Goal: Task Accomplishment & Management: Manage account settings

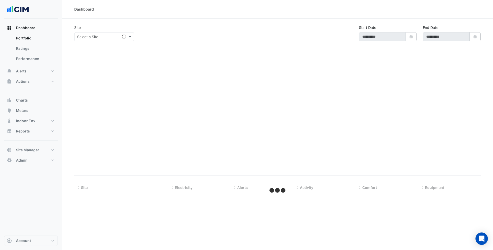
select select "***"
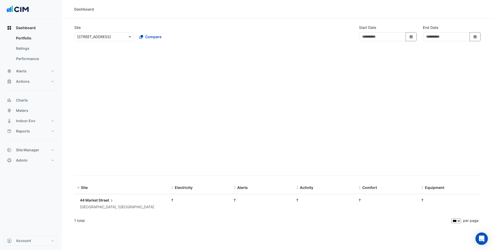
type input "**********"
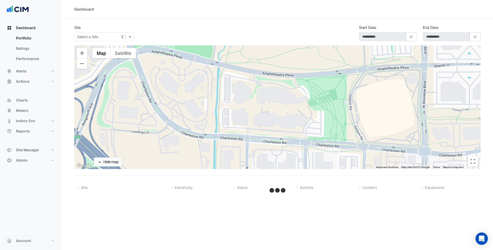
select select "***"
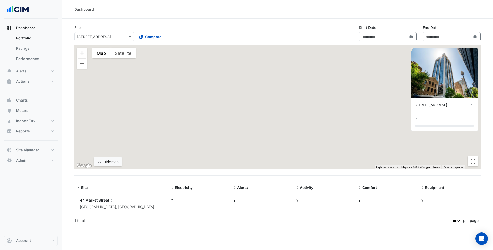
type input "**********"
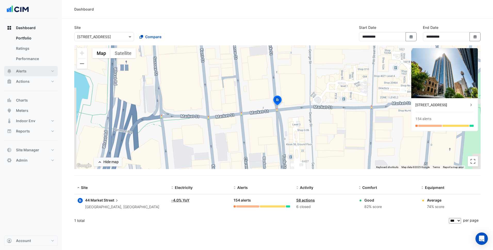
click at [49, 72] on button "Alerts" at bounding box center [31, 71] width 54 height 10
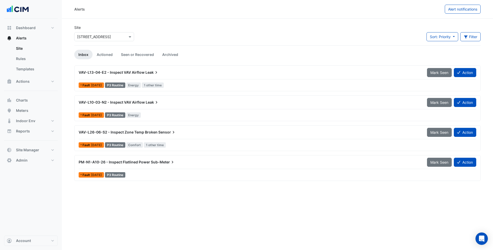
click at [108, 35] on input "text" at bounding box center [99, 36] width 44 height 5
type input "*"
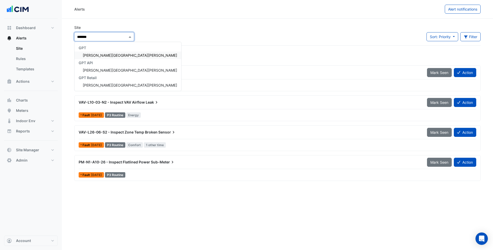
type input "********"
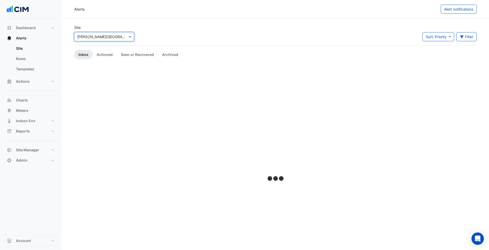
click at [147, 30] on div "Site × Rouse Hill Town Centre Sort: Priority Priority Updated Filter Title Prio…" at bounding box center [275, 35] width 409 height 21
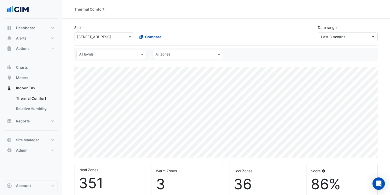
select select "***"
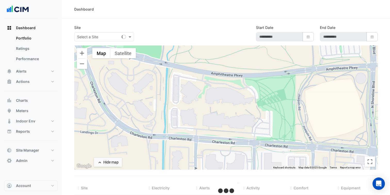
select select "***"
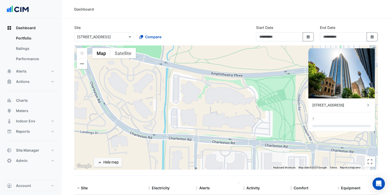
type input "**********"
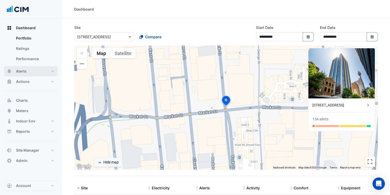
click at [51, 72] on button "Alerts" at bounding box center [31, 71] width 54 height 10
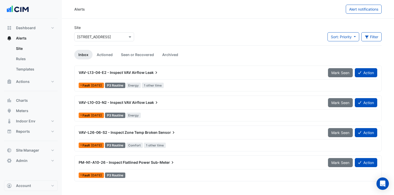
click at [288, 34] on div "Site × 44 Market Street Sort: Priority Priority Updated Filter Title Priority F…" at bounding box center [228, 35] width 314 height 21
click at [118, 38] on input "text" at bounding box center [99, 36] width 44 height 5
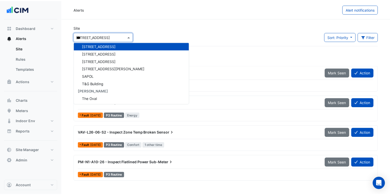
scroll to position [39, 0]
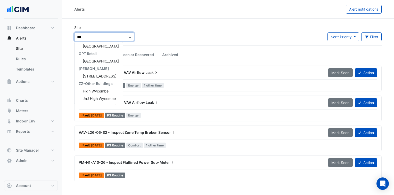
type input "****"
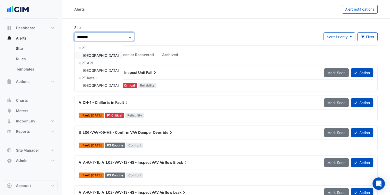
type input "*********"
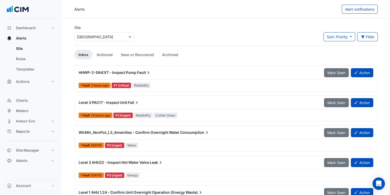
click at [219, 37] on div "Site × Highpoint Shopping Centre Sort: Priority Priority Updated Filter Title P…" at bounding box center [226, 35] width 310 height 21
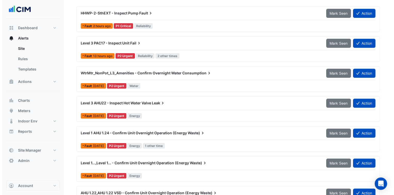
scroll to position [52, 0]
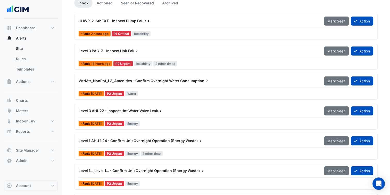
click at [212, 110] on div "Level 3 AHU22 - Inspect Hot Water Valve Leak" at bounding box center [198, 110] width 239 height 5
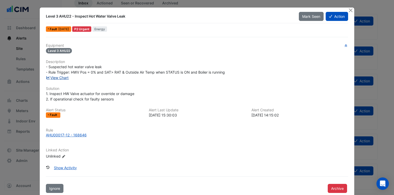
click at [58, 78] on link "View Chart" at bounding box center [57, 77] width 23 height 4
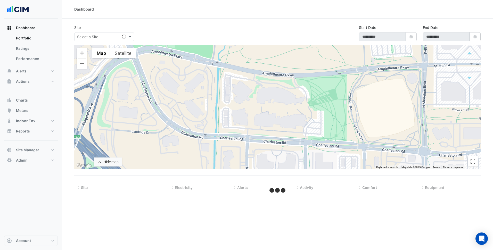
select select "***"
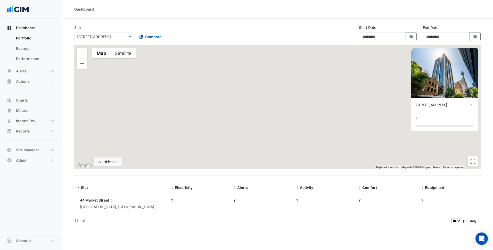
type input "**********"
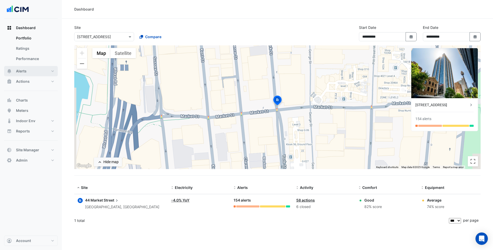
click at [50, 75] on button "Alerts" at bounding box center [31, 71] width 54 height 10
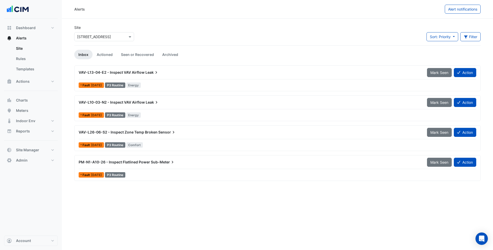
click at [108, 37] on input "text" at bounding box center [99, 36] width 44 height 5
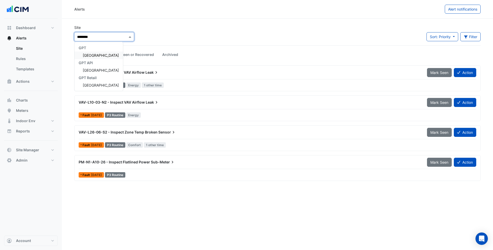
type input "*********"
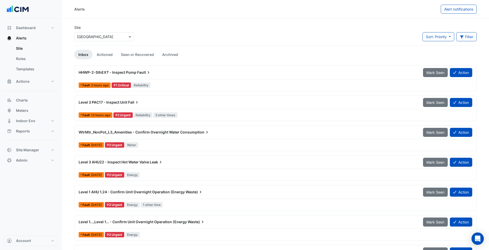
click at [220, 135] on div "WtrMtr_NonPot_L3_Amenities - Confirm Overnight Water Consumption" at bounding box center [248, 132] width 344 height 9
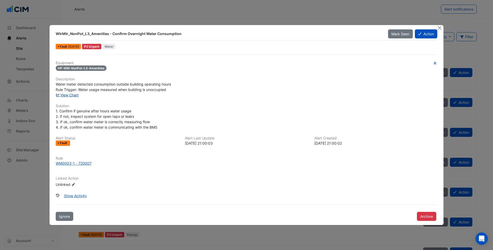
click at [77, 95] on link "View Chart" at bounding box center [67, 95] width 23 height 4
click at [76, 162] on div "WM0003-1 - 720007" at bounding box center [74, 163] width 36 height 5
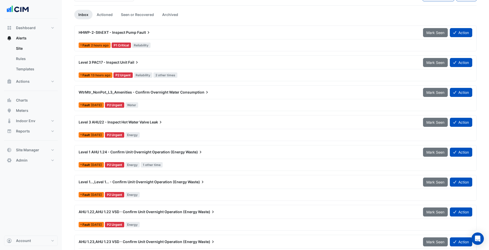
scroll to position [52, 0]
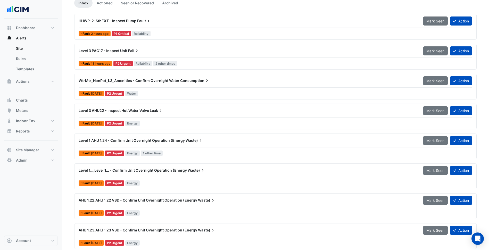
click at [163, 112] on icon at bounding box center [160, 110] width 5 height 5
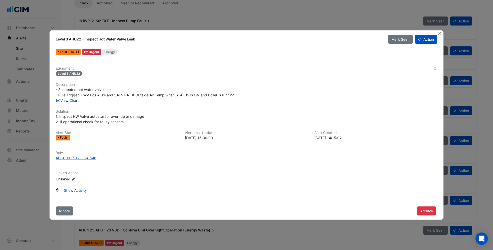
click at [75, 101] on link "View Chart" at bounding box center [67, 100] width 23 height 4
click at [159, 70] on h6 "Equipment" at bounding box center [247, 68] width 382 height 4
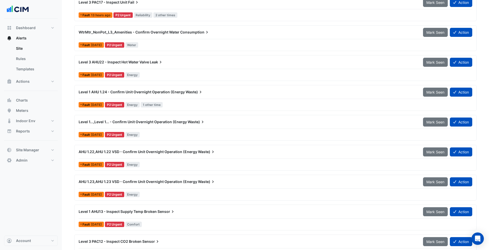
scroll to position [103, 0]
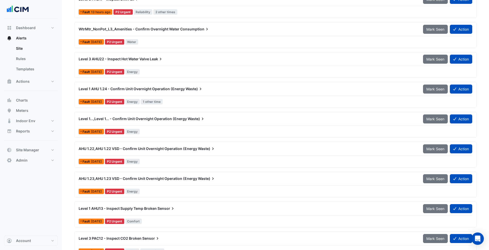
click at [182, 156] on div "AHU 1.22,AHU 1.22 VSD - Confirm Unit Overnight Operation (Energy Waste) Mark Se…" at bounding box center [276, 154] width 398 height 21
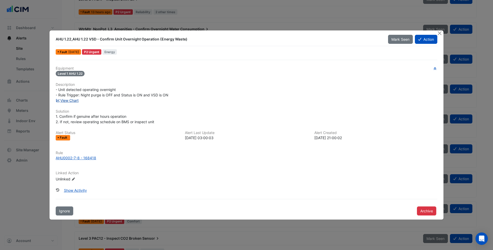
click at [70, 101] on link "View Chart" at bounding box center [67, 100] width 23 height 4
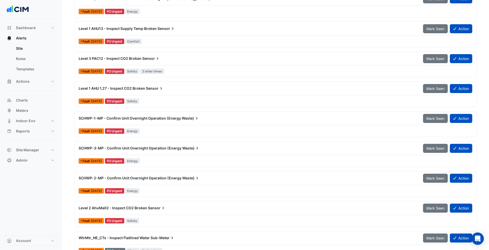
scroll to position [284, 0]
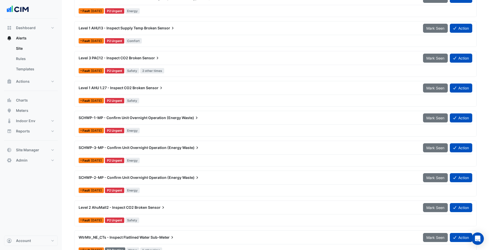
click at [204, 119] on div "SCHWP-1-MP - Confirm Unit Overnight Operation (Energy Waste)" at bounding box center [248, 117] width 338 height 5
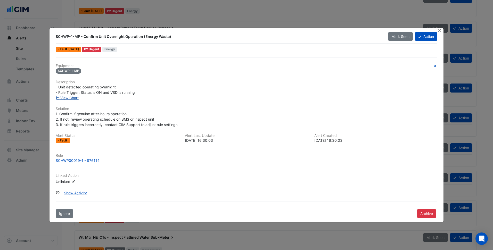
click at [77, 96] on link "View Chart" at bounding box center [67, 98] width 23 height 4
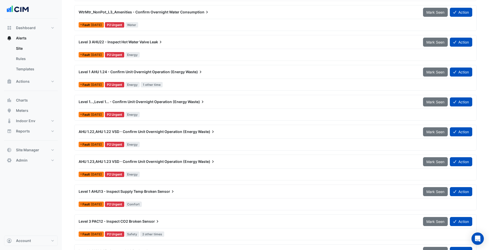
scroll to position [129, 0]
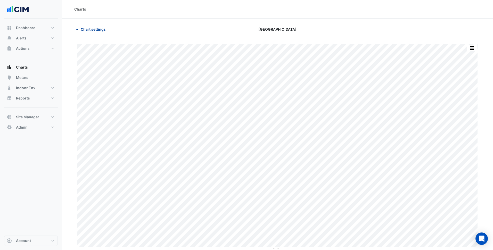
click at [91, 32] on button "Chart settings" at bounding box center [91, 29] width 35 height 9
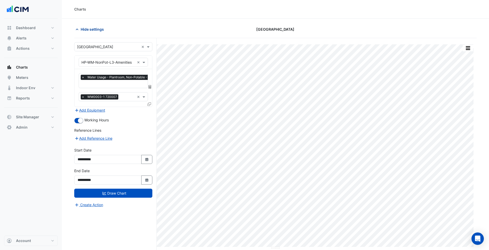
click at [96, 27] on span "Hide settings" at bounding box center [92, 29] width 23 height 5
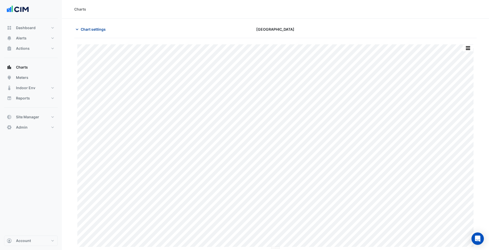
click at [96, 27] on span "Chart settings" at bounding box center [93, 29] width 25 height 5
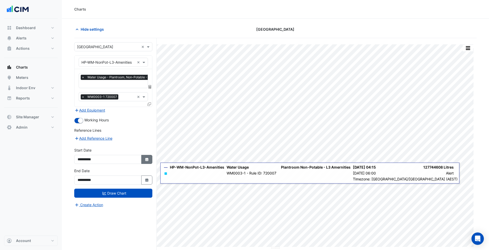
click at [150, 161] on button "Select Date" at bounding box center [146, 159] width 11 height 9
select select "*"
select select "****"
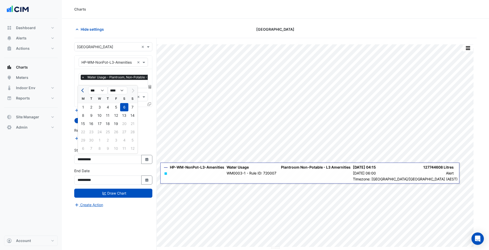
click at [85, 92] on button "Previous month" at bounding box center [83, 90] width 6 height 8
select select "*"
click at [112, 109] on div "1" at bounding box center [116, 107] width 8 height 8
type input "**********"
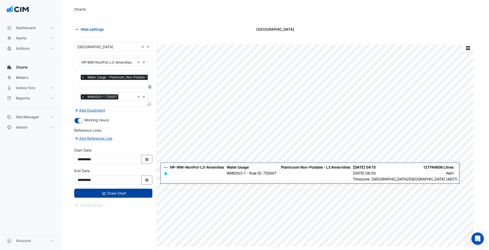
click at [119, 190] on button "Draw Chart" at bounding box center [113, 193] width 78 height 9
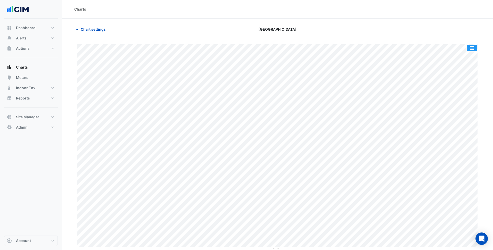
click at [474, 50] on button "button" at bounding box center [472, 48] width 10 height 6
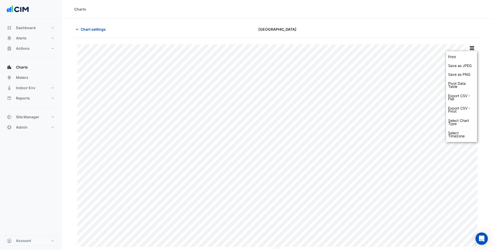
click at [107, 32] on button "Chart settings" at bounding box center [91, 29] width 35 height 9
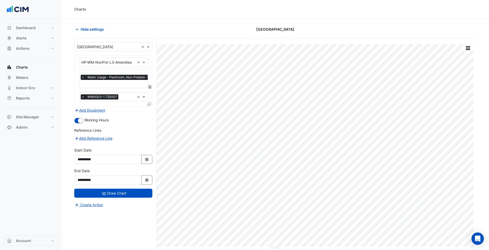
click at [149, 85] on icon at bounding box center [150, 87] width 3 height 4
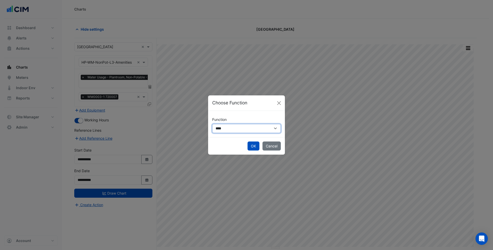
drag, startPoint x: 226, startPoint y: 129, endPoint x: 226, endPoint y: 134, distance: 4.1
click at [226, 130] on select "**********" at bounding box center [246, 128] width 69 height 9
select select "******"
click at [212, 124] on select "**********" at bounding box center [246, 128] width 69 height 9
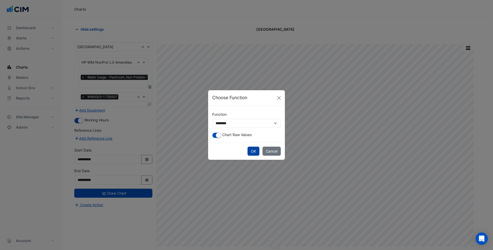
click at [252, 153] on button "OK" at bounding box center [254, 151] width 12 height 9
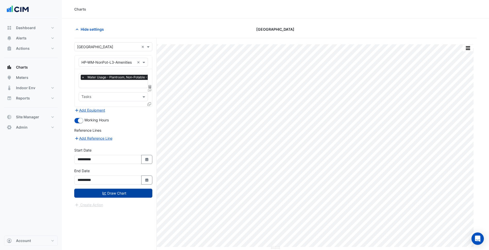
click at [123, 189] on button "Draw Chart" at bounding box center [113, 193] width 78 height 9
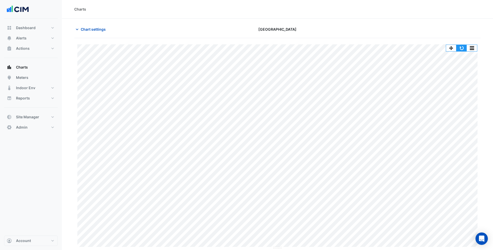
click at [463, 48] on button "button" at bounding box center [461, 48] width 10 height 6
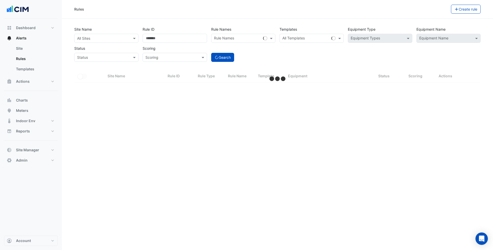
select select "***"
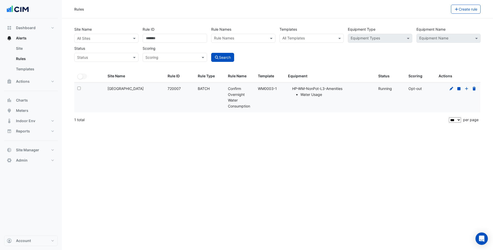
click at [211, 143] on div "Rules Create rule Site Name All Sites Rule ID ****** Rule Names Rule Names Temp…" at bounding box center [277, 125] width 431 height 250
click at [150, 86] on div "Site Name: [GEOGRAPHIC_DATA]" at bounding box center [135, 89] width 54 height 6
drag, startPoint x: 153, startPoint y: 86, endPoint x: 108, endPoint y: 88, distance: 44.9
click at [108, 88] on div "Site Name: [GEOGRAPHIC_DATA]" at bounding box center [135, 89] width 54 height 6
copy div "[GEOGRAPHIC_DATA]"
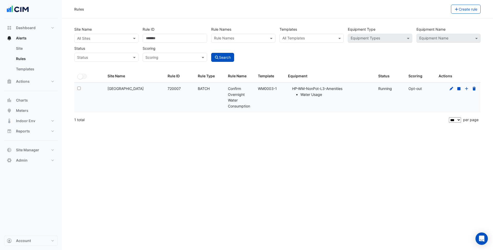
click at [103, 44] on div "Site Name All Sites Rule ID ****** Rule Names Rule Names Templates All Template…" at bounding box center [277, 43] width 410 height 38
click at [103, 39] on input "text" at bounding box center [101, 38] width 48 height 5
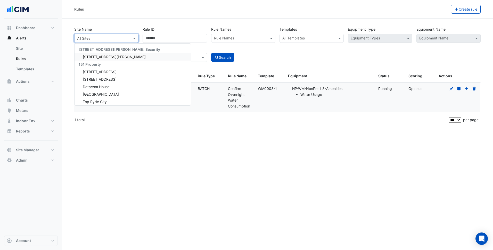
paste input "**********"
type input "**********"
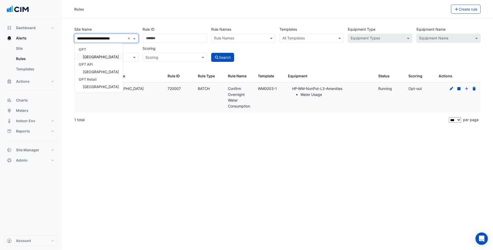
click at [99, 57] on span "[GEOGRAPHIC_DATA]" at bounding box center [101, 57] width 36 height 4
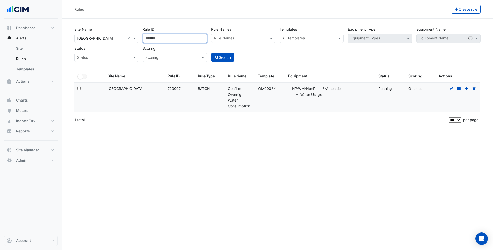
drag, startPoint x: 167, startPoint y: 37, endPoint x: 134, endPoint y: 35, distance: 32.3
click at [134, 35] on div "Site Name × Highpoint Shopping Centre × Rule ID ****** Rule Names Rule Names Te…" at bounding box center [277, 43] width 410 height 38
click at [241, 129] on div "Rules Create rule Site Name × Highpoint Shopping Centre × Rule ID Rule Names Ru…" at bounding box center [277, 125] width 431 height 250
drag, startPoint x: 262, startPoint y: 88, endPoint x: 278, endPoint y: 87, distance: 16.5
click at [278, 87] on datatable-body-cell "Template: WM0003-1" at bounding box center [270, 98] width 30 height 30
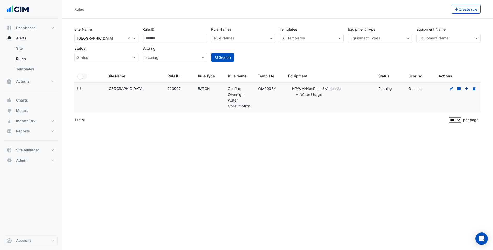
drag, startPoint x: 278, startPoint y: 87, endPoint x: 267, endPoint y: 88, distance: 11.4
copy div "WM0003-1"
click at [357, 63] on div "Site Name × Highpoint Shopping Centre × Rule ID Rule Names Rule Names Templates…" at bounding box center [277, 47] width 413 height 45
click at [374, 43] on div "Site Name × Highpoint Shopping Centre × Rule ID Rule Names Rule Names Templates…" at bounding box center [277, 43] width 410 height 38
click at [324, 36] on input "text" at bounding box center [308, 38] width 53 height 5
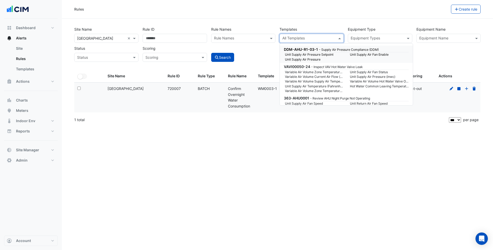
paste input "********"
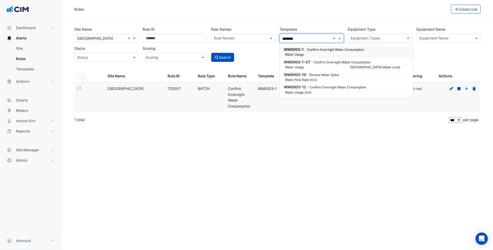
click at [322, 55] on small "Water Usage" at bounding box center [314, 54] width 65 height 5
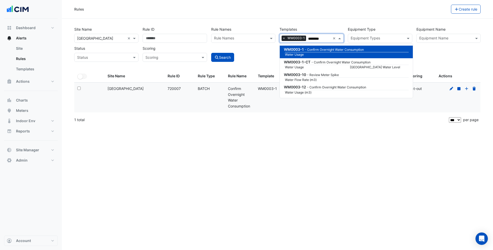
type input "********"
click at [271, 51] on div "Search" at bounding box center [243, 53] width 68 height 18
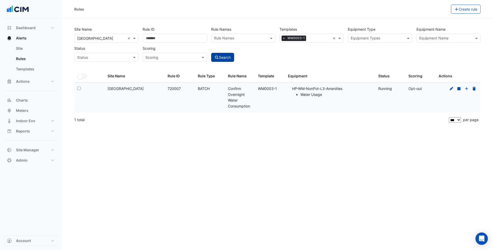
click at [223, 56] on button "Search" at bounding box center [222, 57] width 23 height 9
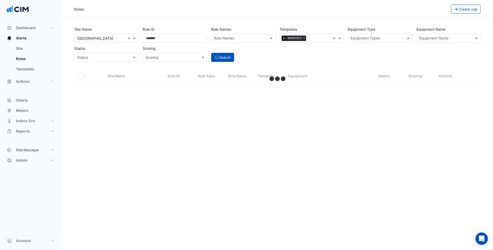
select select "***"
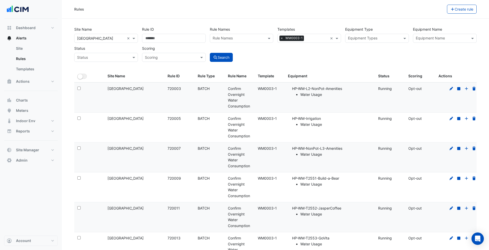
click at [310, 100] on datatable-body-cell "Equipment: HP-WM-L2-NonPot-Amenities Water Usage" at bounding box center [330, 98] width 90 height 30
click at [80, 76] on small "button" at bounding box center [80, 76] width 5 height 5
click at [429, 15] on div "Rules Bulk Actions Update 10 selected WM0003-1 rules Start rules Stop 10 select…" at bounding box center [275, 9] width 427 height 19
click at [427, 14] on div "Rules Bulk Actions Update 10 selected WM0003-1 rules Start rules Stop 10 select…" at bounding box center [275, 9] width 427 height 19
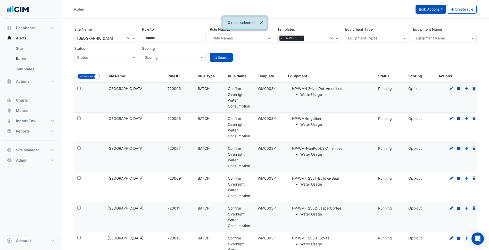
click at [431, 13] on button "Bulk Actions" at bounding box center [431, 9] width 30 height 9
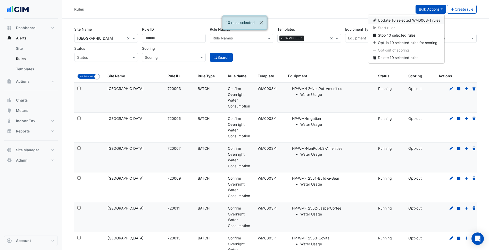
click at [427, 21] on span "Update 10 selected WM0003-1 rules" at bounding box center [409, 20] width 62 height 4
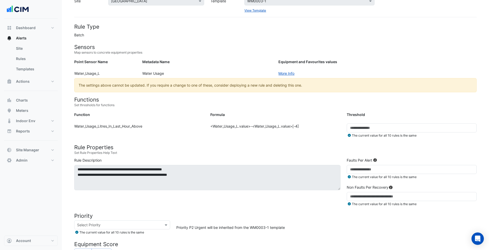
scroll to position [26, 0]
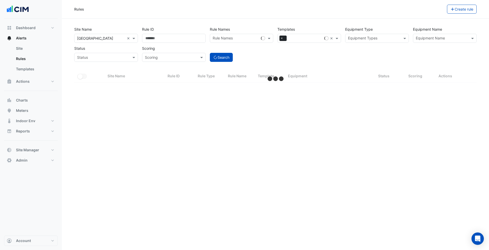
select select "***"
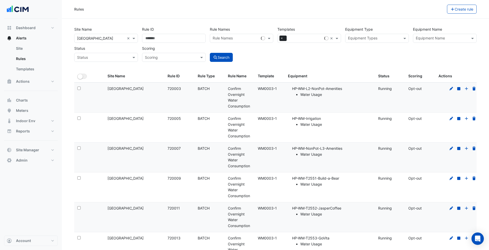
click at [305, 36] on div "×" at bounding box center [300, 38] width 45 height 8
click at [311, 22] on section "Site Name × Highpoint Shopping Centre × Rule ID Rule Names Rule Names Templates…" at bounding box center [275, 207] width 427 height 377
click at [383, 41] on div at bounding box center [373, 39] width 53 height 7
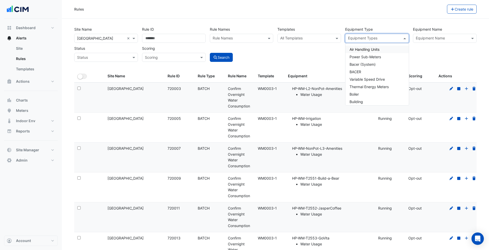
click at [427, 35] on div "Equipment Name" at bounding box center [440, 38] width 55 height 8
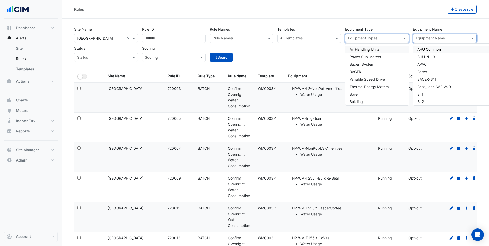
click at [367, 40] on input "text" at bounding box center [374, 38] width 52 height 5
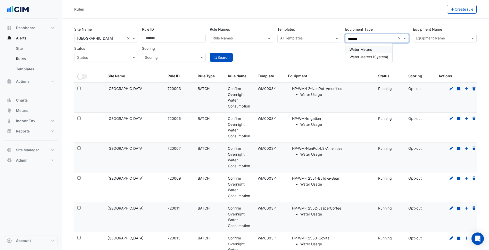
click at [366, 50] on span "Water Meters" at bounding box center [361, 49] width 22 height 4
type input "*******"
drag, startPoint x: 274, startPoint y: 56, endPoint x: 251, endPoint y: 56, distance: 23.2
click at [272, 57] on div "Search" at bounding box center [242, 53] width 68 height 18
click at [226, 57] on button "Search" at bounding box center [221, 57] width 23 height 9
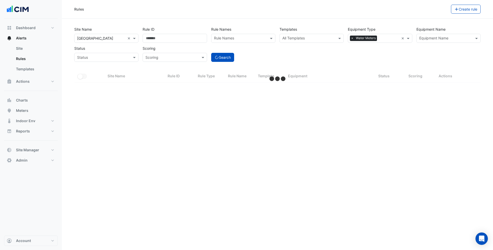
select select "***"
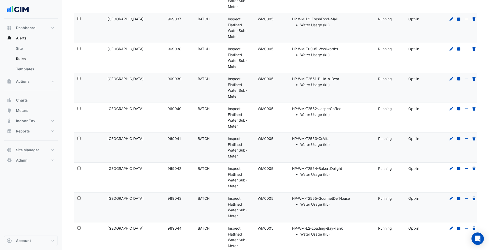
scroll to position [2837, 0]
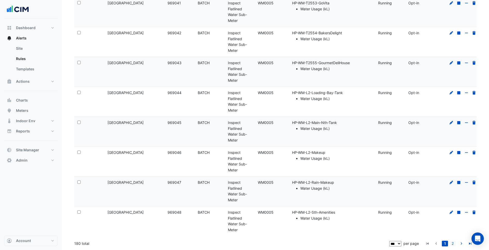
click at [454, 243] on link "2" at bounding box center [453, 244] width 6 height 6
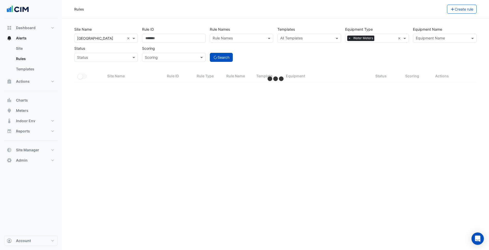
scroll to position [0, 0]
select select "***"
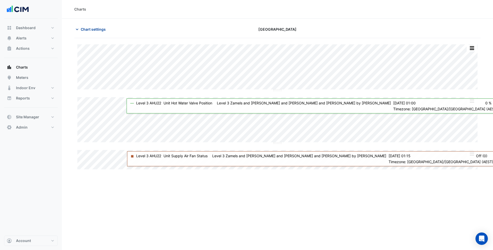
click at [101, 31] on span "Chart settings" at bounding box center [93, 29] width 25 height 5
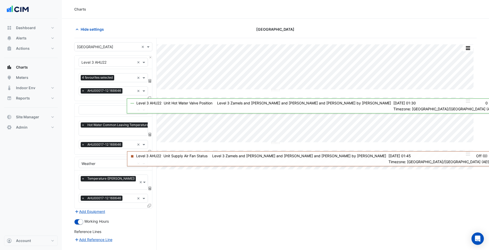
scroll to position [57, 0]
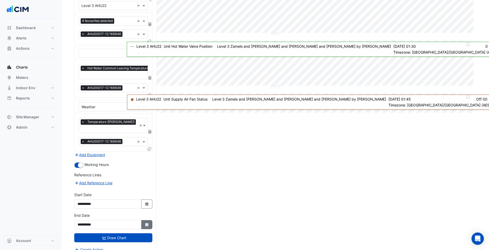
click at [146, 220] on button "Select Date" at bounding box center [146, 224] width 11 height 9
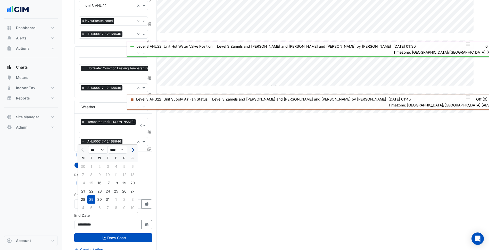
click at [132, 149] on span "Next month" at bounding box center [132, 150] width 4 height 4
select select "*"
click at [133, 177] on div "14" at bounding box center [132, 175] width 8 height 8
type input "**********"
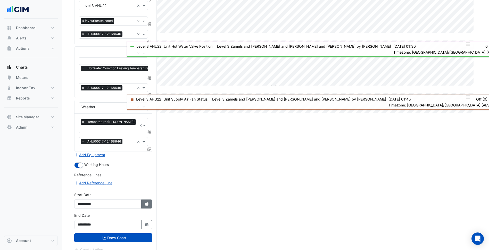
click at [152, 200] on button "Select Date" at bounding box center [146, 204] width 11 height 9
select select "*"
select select "****"
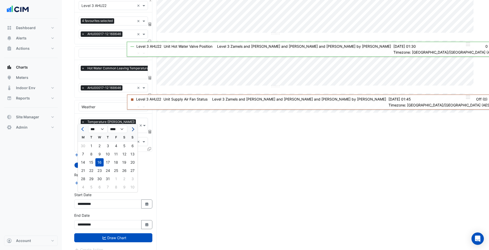
click at [134, 127] on button "Next month" at bounding box center [132, 129] width 6 height 8
select select "*"
click at [134, 127] on div at bounding box center [132, 129] width 10 height 8
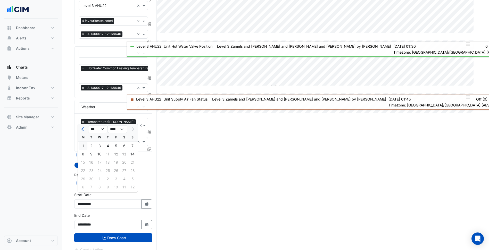
click at [84, 147] on div "1" at bounding box center [83, 146] width 8 height 8
type input "**********"
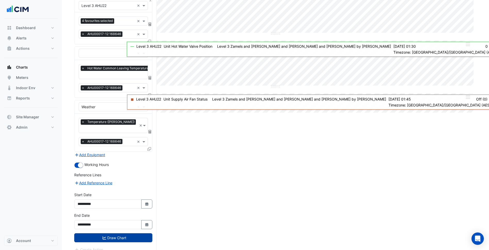
click at [106, 233] on button "Draw Chart" at bounding box center [113, 237] width 78 height 9
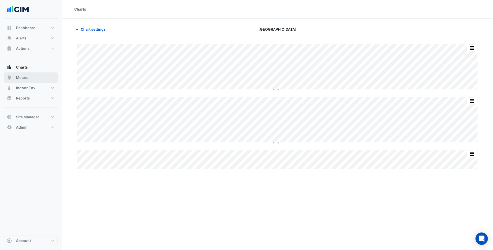
click at [36, 80] on button "Meters" at bounding box center [31, 77] width 54 height 10
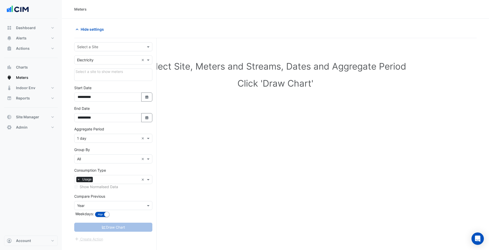
click at [117, 49] on input "text" at bounding box center [108, 46] width 62 height 5
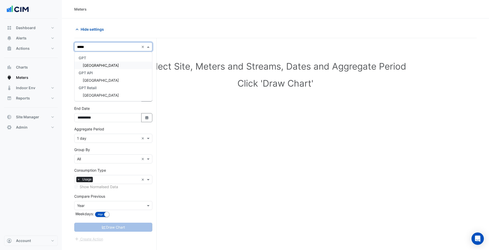
type input "******"
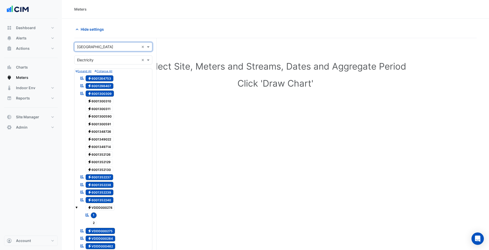
scroll to position [171, 0]
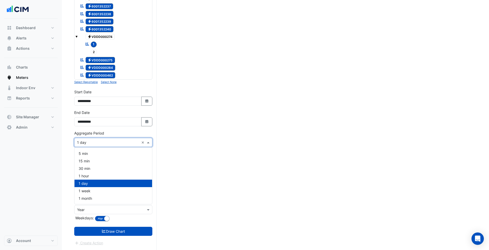
click at [108, 144] on input "text" at bounding box center [108, 142] width 62 height 5
click at [101, 169] on div "30 min" at bounding box center [114, 168] width 78 height 7
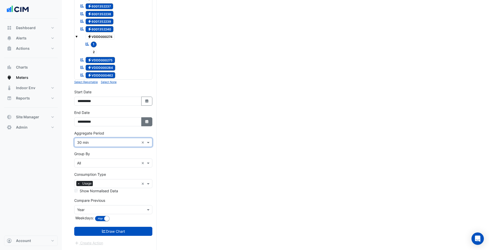
click at [147, 123] on icon "button" at bounding box center [146, 121] width 3 height 3
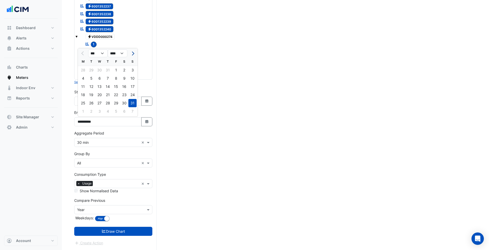
click at [134, 54] on button "Next month" at bounding box center [132, 53] width 6 height 8
select select "*"
click at [109, 88] on div "18" at bounding box center [108, 87] width 8 height 8
type input "**********"
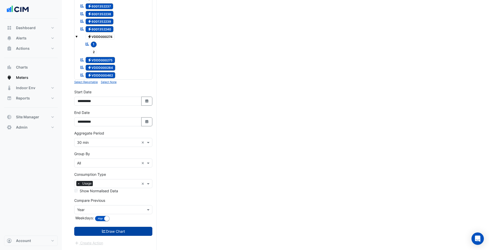
click at [129, 232] on button "Draw Chart" at bounding box center [113, 231] width 78 height 9
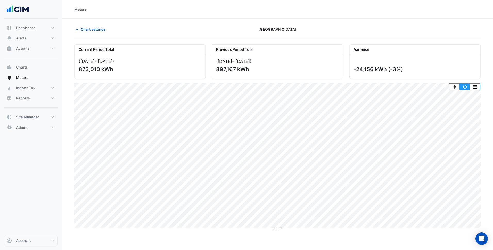
click at [464, 85] on button "button" at bounding box center [464, 87] width 10 height 6
click at [467, 85] on button "button" at bounding box center [464, 87] width 10 height 6
click at [101, 32] on button "Chart settings" at bounding box center [91, 29] width 35 height 9
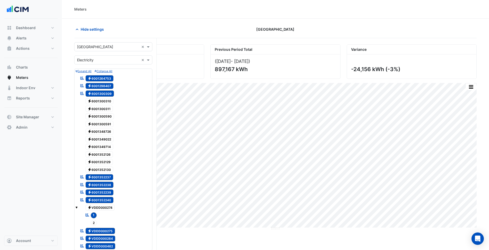
click at [110, 61] on input "text" at bounding box center [108, 59] width 62 height 5
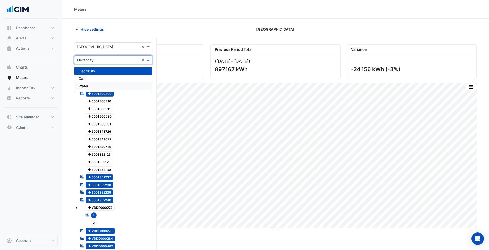
click at [99, 85] on div "Water" at bounding box center [114, 85] width 78 height 7
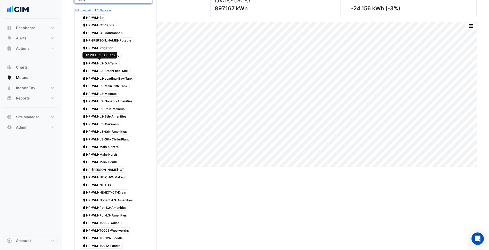
scroll to position [77, 0]
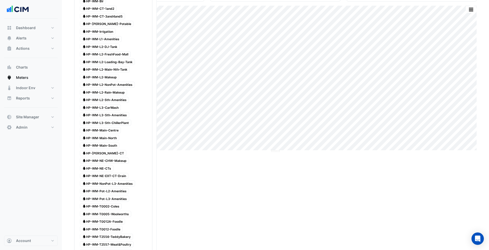
click at [108, 130] on span "Water HP-WM-Main-Centre" at bounding box center [100, 130] width 41 height 6
click at [107, 137] on span "Water HP-WM-Main-North" at bounding box center [99, 138] width 39 height 6
click at [107, 144] on span "Water HP-WM-Main-South" at bounding box center [99, 146] width 39 height 6
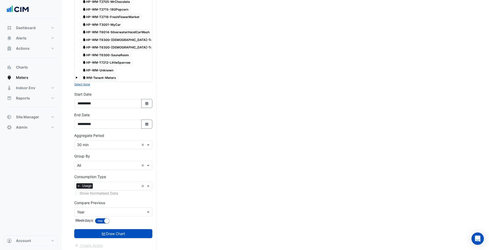
scroll to position [410, 0]
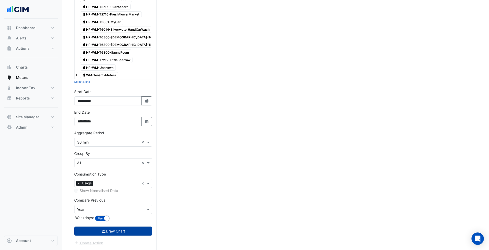
click at [119, 234] on button "Draw Chart" at bounding box center [113, 231] width 78 height 9
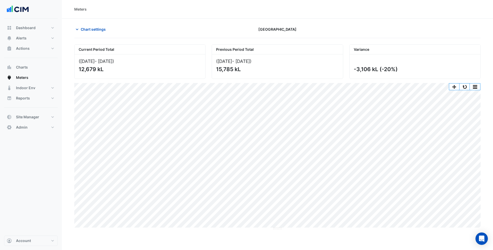
click at [465, 83] on div "Current Period Total (01 Aug 25 - 18 Sep 25 ) 12,679 kL Previous Period Total (…" at bounding box center [277, 135] width 406 height 190
click at [465, 85] on button "button" at bounding box center [464, 87] width 10 height 6
click at [466, 87] on button "button" at bounding box center [464, 87] width 10 height 6
click at [97, 28] on span "Chart settings" at bounding box center [93, 29] width 25 height 5
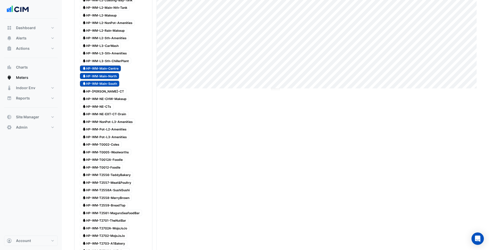
scroll to position [155, 0]
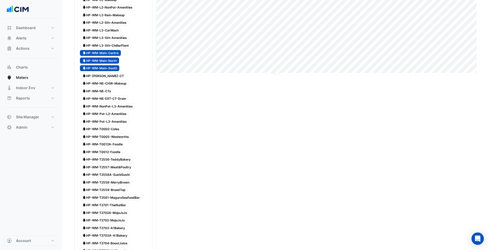
click at [103, 75] on span "Water HP-[PERSON_NAME]-[GEOGRAPHIC_DATA]" at bounding box center [103, 76] width 46 height 6
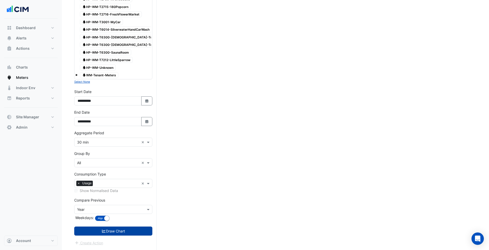
click at [133, 231] on button "Draw Chart" at bounding box center [113, 231] width 78 height 9
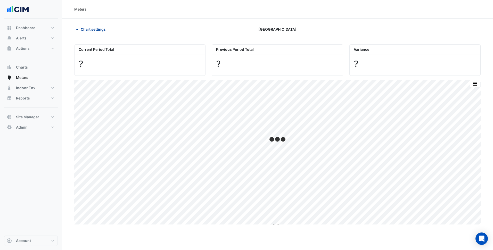
click at [98, 27] on span "Chart settings" at bounding box center [93, 29] width 25 height 5
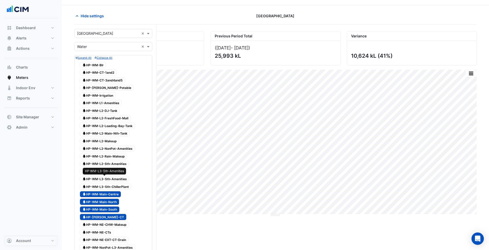
scroll to position [26, 0]
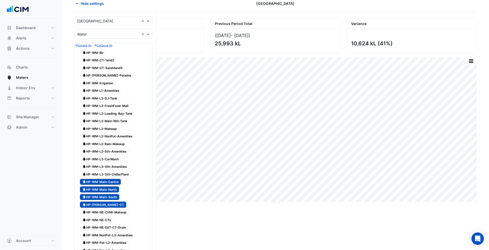
click at [108, 198] on span "Water HP-WM-Main-South" at bounding box center [99, 197] width 39 height 6
drag, startPoint x: 109, startPoint y: 191, endPoint x: 112, endPoint y: 185, distance: 6.7
click at [109, 190] on span "Water HP-WM-Main-North" at bounding box center [99, 189] width 39 height 6
click at [112, 184] on span "Water HP-WM-Main-Centre" at bounding box center [100, 182] width 41 height 6
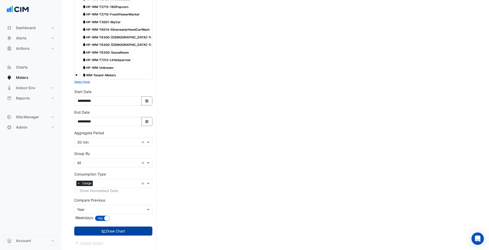
click at [129, 232] on button "Draw Chart" at bounding box center [113, 231] width 78 height 9
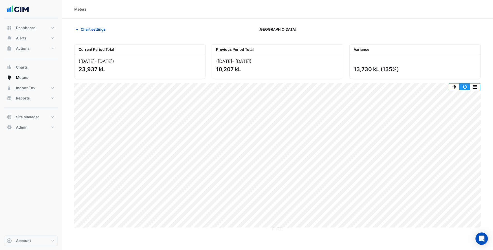
click at [466, 86] on button "button" at bounding box center [464, 87] width 10 height 6
click at [46, 116] on button "Site Manager" at bounding box center [31, 117] width 54 height 10
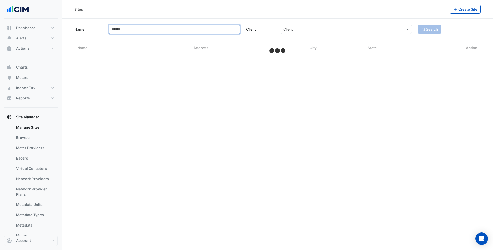
click at [153, 31] on input "Name" at bounding box center [174, 29] width 131 height 9
select select "***"
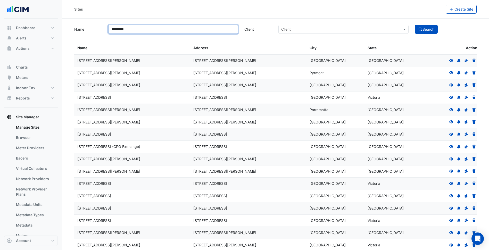
type input "*********"
click at [415, 25] on button "Search" at bounding box center [426, 29] width 23 height 9
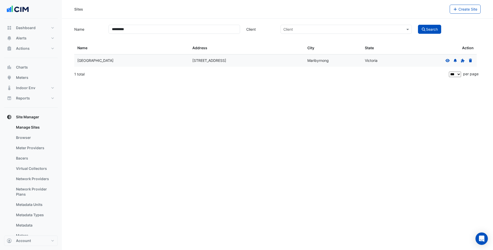
click at [450, 61] on div at bounding box center [458, 61] width 29 height 6
click at [447, 61] on icon at bounding box center [448, 60] width 4 height 3
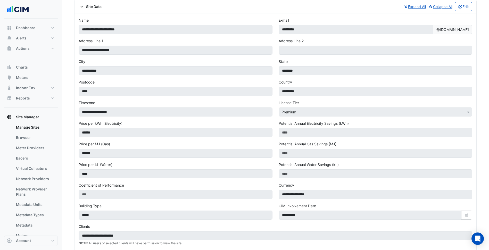
scroll to position [206, 0]
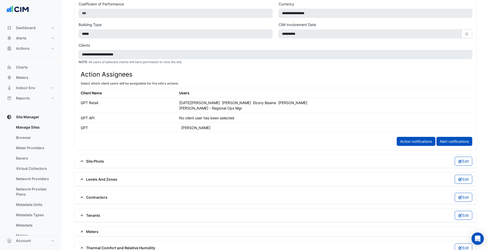
click at [91, 229] on span "Meters" at bounding box center [89, 231] width 20 height 5
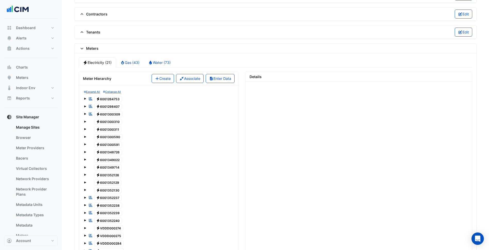
scroll to position [387, 0]
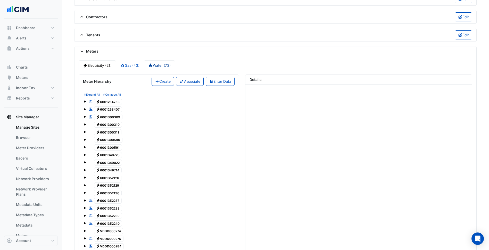
click at [157, 60] on link "Water (73)" at bounding box center [159, 65] width 31 height 10
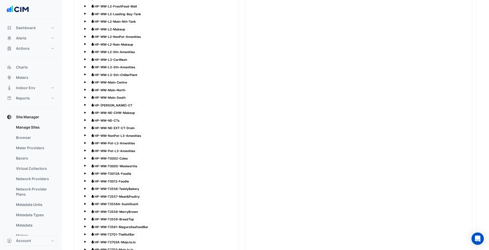
scroll to position [541, 0]
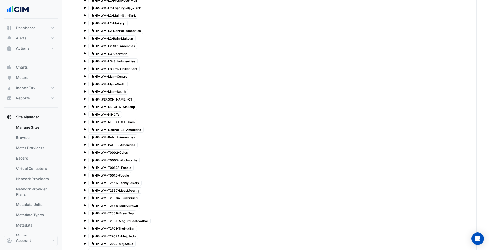
click at [120, 96] on span "Water HP-[PERSON_NAME]-[GEOGRAPHIC_DATA]" at bounding box center [111, 99] width 46 height 6
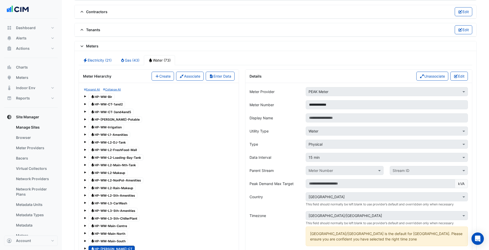
scroll to position [361, 0]
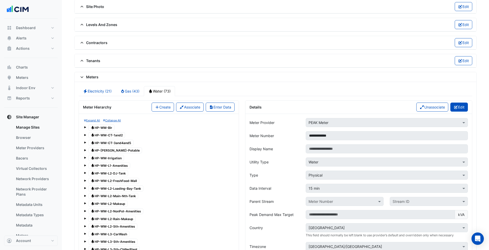
click at [466, 103] on button "Edit" at bounding box center [459, 107] width 18 height 9
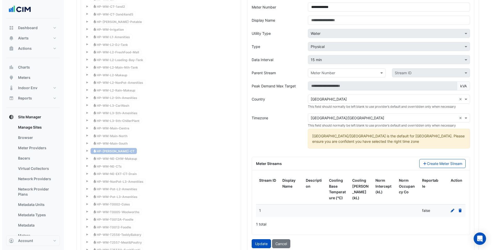
scroll to position [490, 0]
click at [450, 209] on icon at bounding box center [451, 211] width 4 height 4
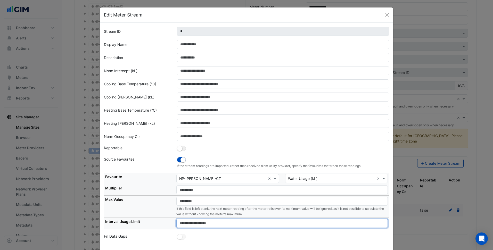
click at [190, 225] on input "*****" at bounding box center [281, 223] width 211 height 9
drag, startPoint x: 185, startPoint y: 225, endPoint x: 191, endPoint y: 225, distance: 5.9
click at [192, 226] on input "*****" at bounding box center [281, 223] width 211 height 9
drag, startPoint x: 183, startPoint y: 223, endPoint x: 186, endPoint y: 223, distance: 3.1
click at [186, 223] on input "*****" at bounding box center [281, 223] width 211 height 9
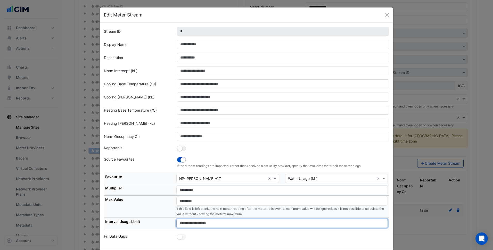
click at [186, 223] on input "*****" at bounding box center [281, 223] width 211 height 9
drag, startPoint x: 183, startPoint y: 223, endPoint x: 191, endPoint y: 223, distance: 8.0
click at [191, 223] on input "*****" at bounding box center [281, 223] width 211 height 9
click at [185, 224] on input "*****" at bounding box center [281, 223] width 211 height 9
drag, startPoint x: 192, startPoint y: 224, endPoint x: 169, endPoint y: 224, distance: 22.9
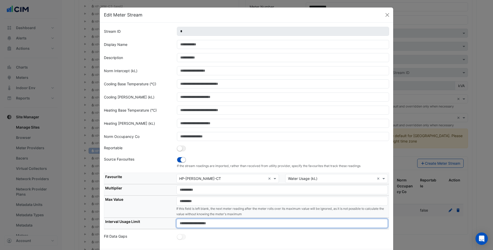
click at [169, 224] on tr "Interval Usage Limit *****" at bounding box center [246, 223] width 285 height 11
type input "*"
type input "***"
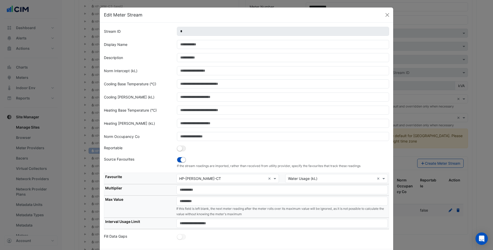
click at [157, 208] on th "Max Value" at bounding box center [139, 207] width 71 height 22
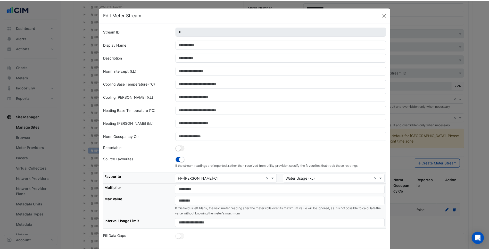
scroll to position [24, 0]
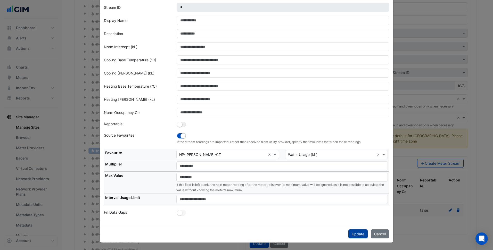
click at [360, 231] on button "Update" at bounding box center [357, 233] width 19 height 9
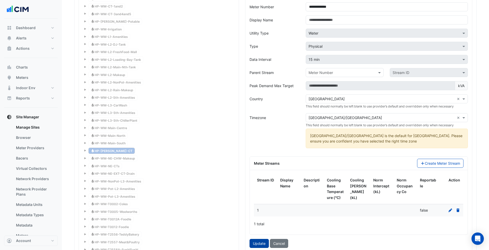
click at [266, 239] on button "Update" at bounding box center [259, 243] width 19 height 9
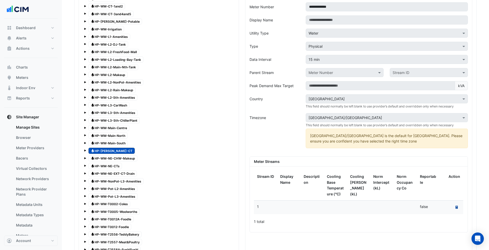
click at [456, 205] on button "Recalculate Meter Data" at bounding box center [456, 207] width 7 height 7
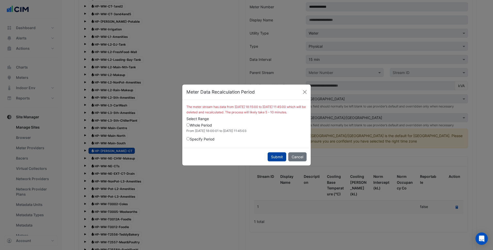
click at [277, 161] on button "Submit" at bounding box center [277, 156] width 19 height 9
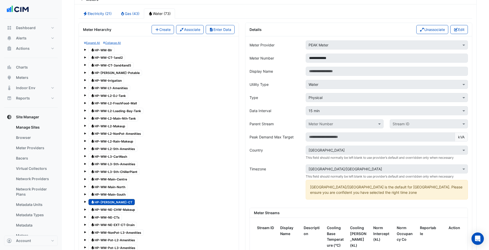
scroll to position [413, 0]
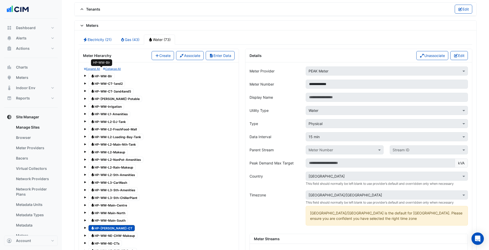
click at [109, 73] on span "Water HP-WM-Blr" at bounding box center [101, 76] width 26 height 6
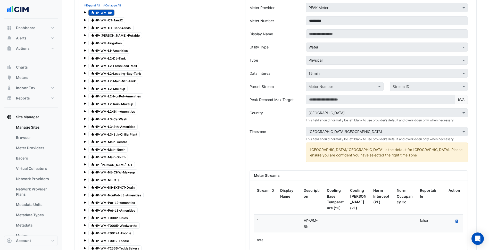
scroll to position [464, 0]
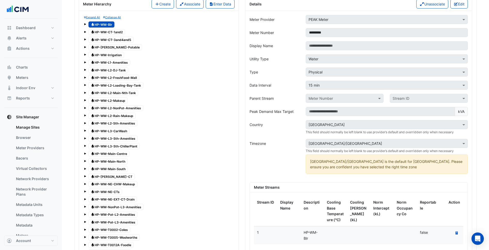
click at [92, 16] on small "Expand All" at bounding box center [92, 17] width 16 height 3
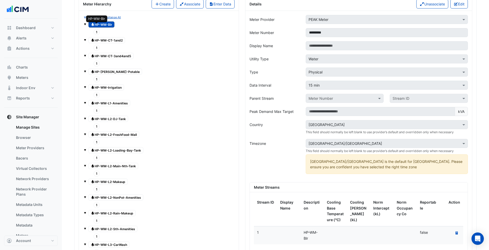
click at [95, 29] on span "1" at bounding box center [97, 32] width 6 height 6
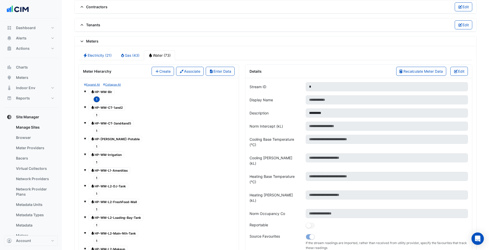
scroll to position [387, 0]
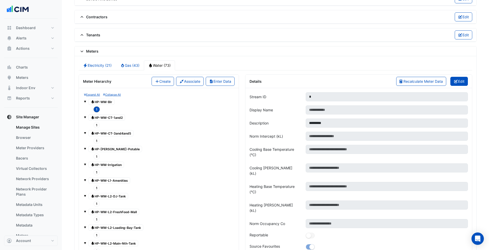
click at [463, 77] on button "Edit" at bounding box center [459, 81] width 18 height 9
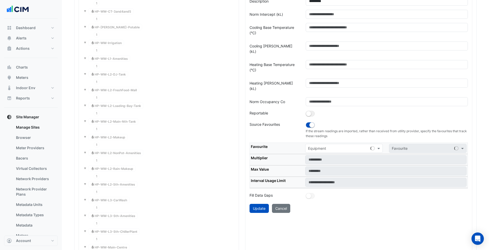
scroll to position [516, 0]
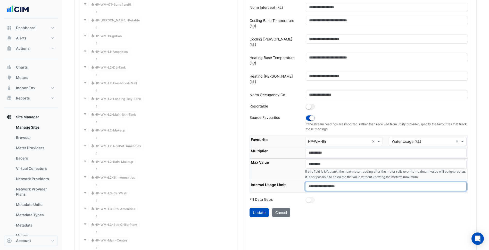
drag, startPoint x: 323, startPoint y: 171, endPoint x: 305, endPoint y: 170, distance: 17.6
click at [305, 182] on input "****" at bounding box center [385, 186] width 161 height 9
type input "**"
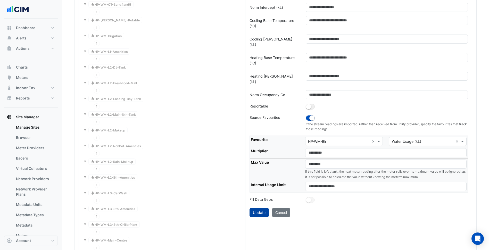
click at [258, 208] on button "Update" at bounding box center [259, 212] width 19 height 9
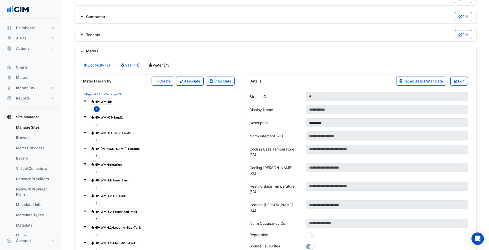
scroll to position [387, 0]
click at [440, 79] on span "Recalculate Meter Data" at bounding box center [423, 81] width 39 height 4
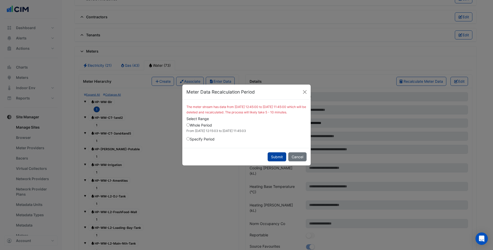
click at [269, 157] on button "Submit" at bounding box center [277, 156] width 19 height 9
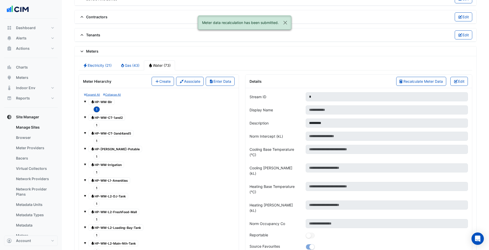
click at [95, 122] on span "1" at bounding box center [97, 125] width 6 height 6
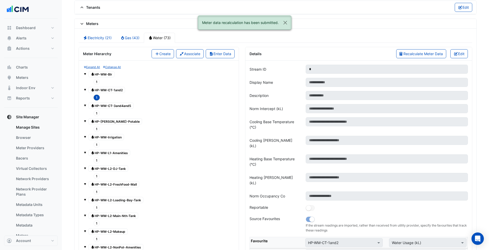
scroll to position [413, 0]
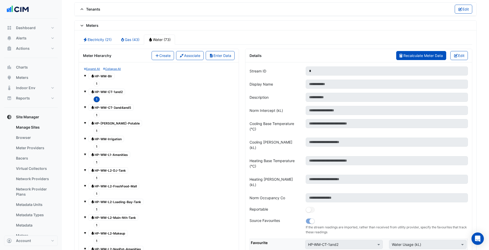
click at [435, 53] on button "Recalculate Meter Data" at bounding box center [421, 55] width 50 height 9
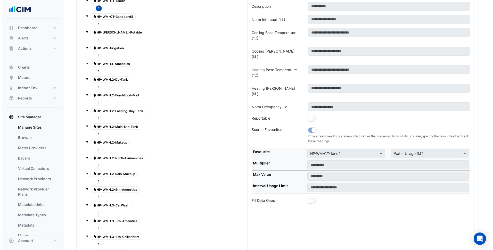
scroll to position [516, 0]
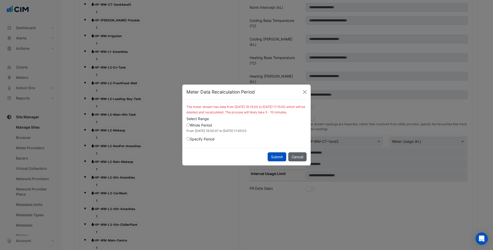
click at [299, 161] on button "Cancel" at bounding box center [297, 156] width 18 height 9
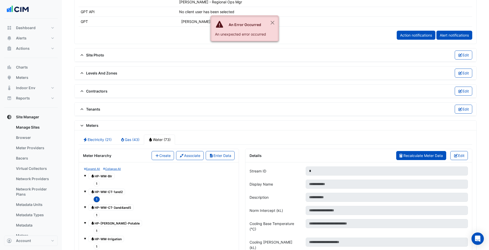
scroll to position [307, 0]
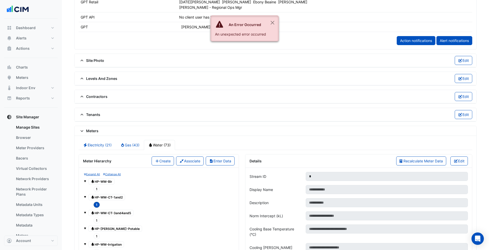
click at [96, 218] on span "1" at bounding box center [97, 221] width 6 height 6
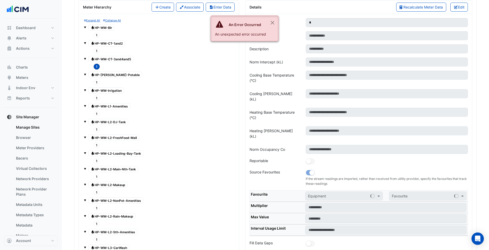
scroll to position [462, 0]
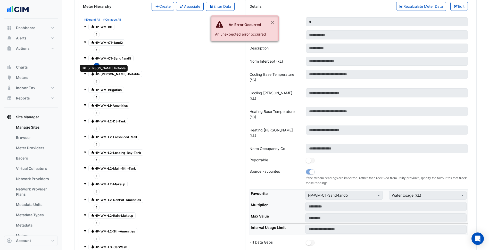
click at [97, 79] on span "1" at bounding box center [97, 82] width 6 height 6
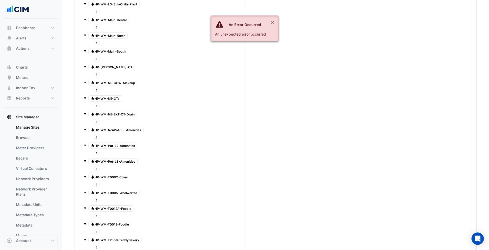
scroll to position [771, 0]
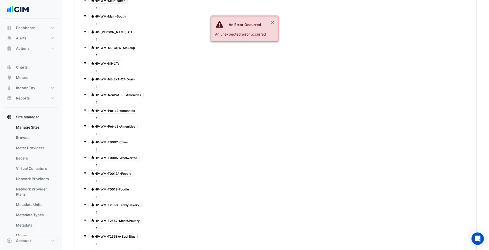
click at [95, 193] on div "1" at bounding box center [96, 196] width 9 height 7
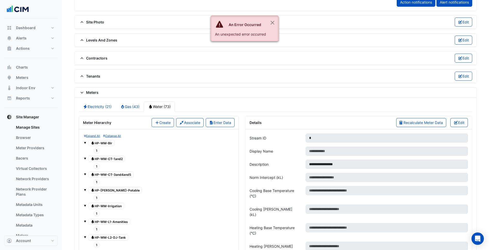
scroll to position [307, 0]
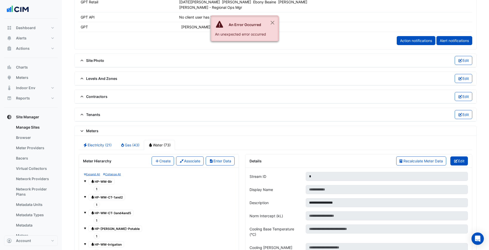
click at [458, 157] on button "Edit" at bounding box center [459, 161] width 18 height 9
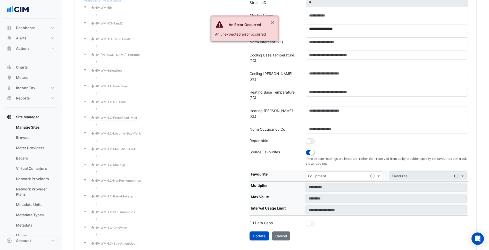
scroll to position [488, 0]
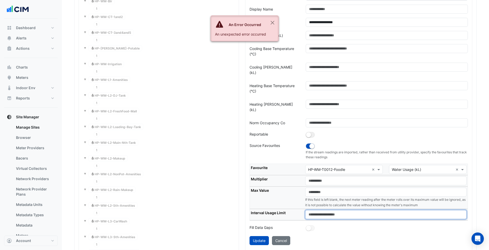
drag, startPoint x: 323, startPoint y: 198, endPoint x: 300, endPoint y: 199, distance: 23.0
click at [300, 209] on tr "Interval Usage Limit ****" at bounding box center [359, 214] width 218 height 11
type input "**"
click at [339, 236] on div "Update Cancel" at bounding box center [359, 240] width 218 height 9
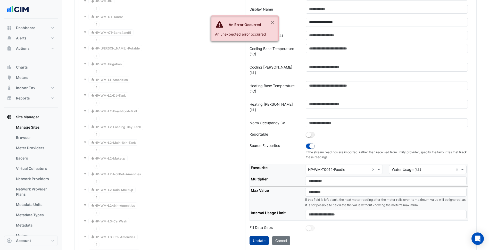
click at [256, 236] on button "Update" at bounding box center [259, 240] width 19 height 9
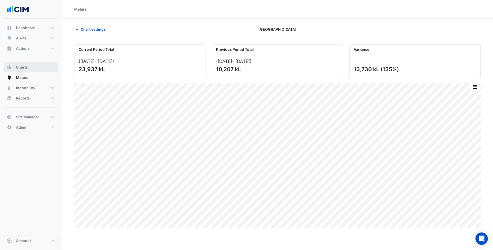
click at [50, 69] on button "Charts" at bounding box center [31, 67] width 54 height 10
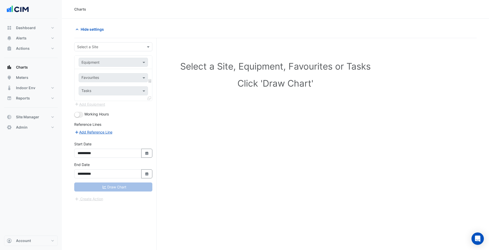
click at [102, 43] on div "Select a Site" at bounding box center [113, 46] width 78 height 9
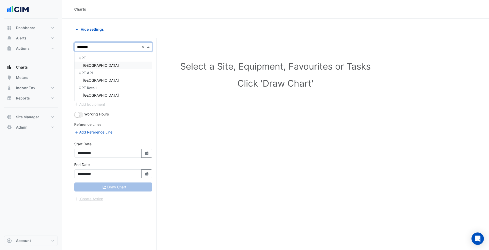
type input "*********"
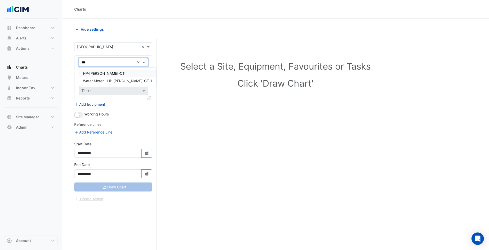
type input "****"
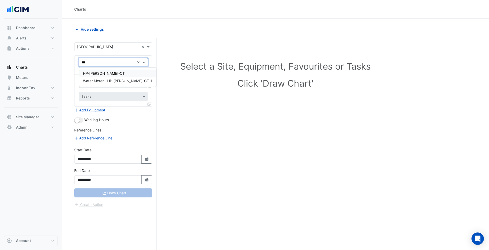
type input "****"
click at [114, 76] on div "HP-[PERSON_NAME]-CT" at bounding box center [117, 73] width 77 height 7
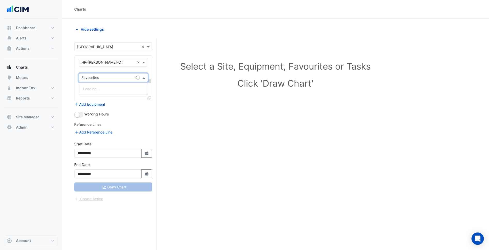
click at [102, 81] on div at bounding box center [107, 78] width 53 height 7
click at [112, 87] on span "Water Usage (kL) - Plantroom, MyerCTWtrMtr" at bounding box center [121, 89] width 77 height 4
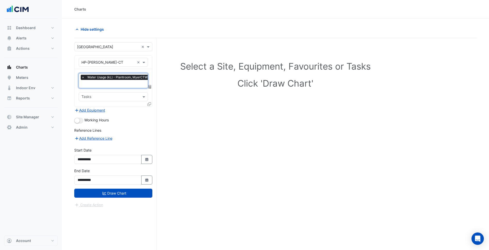
click at [83, 118] on ui-switch at bounding box center [78, 120] width 9 height 4
click at [146, 155] on button "Select Date" at bounding box center [146, 159] width 11 height 9
select select "*"
select select "****"
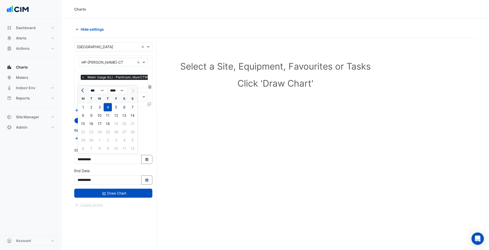
click at [82, 91] on span "Previous month" at bounding box center [83, 91] width 4 height 4
select select "*"
click at [113, 109] on div "1" at bounding box center [116, 107] width 8 height 8
type input "**********"
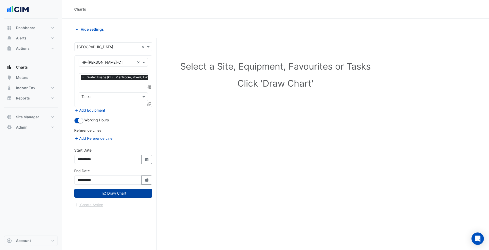
click at [132, 189] on button "Draw Chart" at bounding box center [113, 193] width 78 height 9
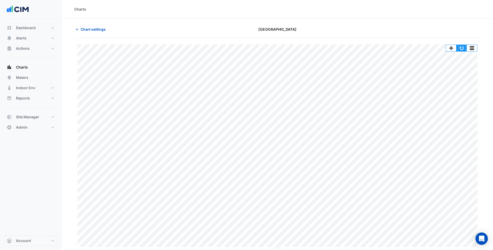
click at [463, 47] on button "button" at bounding box center [461, 48] width 10 height 6
click at [459, 48] on button "button" at bounding box center [461, 48] width 10 height 6
click at [462, 48] on button "button" at bounding box center [461, 48] width 10 height 6
click at [102, 27] on span "Chart settings" at bounding box center [93, 29] width 25 height 5
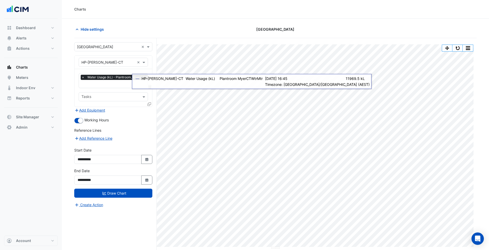
click at [151, 86] on icon at bounding box center [150, 87] width 3 height 4
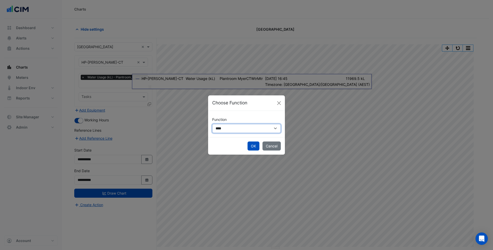
drag, startPoint x: 234, startPoint y: 129, endPoint x: 233, endPoint y: 134, distance: 5.2
click at [234, 129] on select "**********" at bounding box center [246, 128] width 69 height 9
select select "******"
click at [212, 124] on select "**********" at bounding box center [246, 128] width 69 height 9
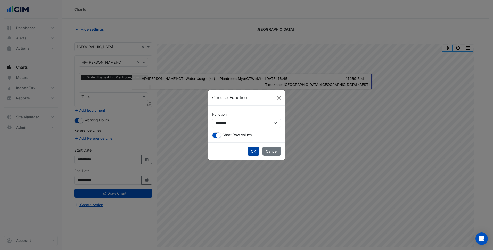
click at [255, 149] on button "OK" at bounding box center [254, 151] width 12 height 9
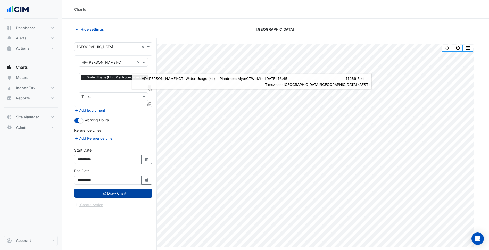
click at [136, 192] on button "Draw Chart" at bounding box center [113, 193] width 78 height 9
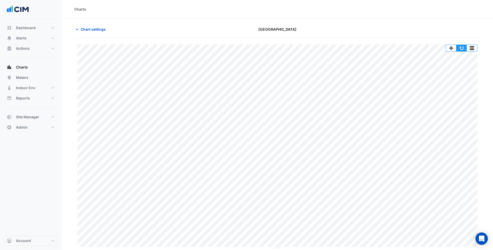
click at [463, 49] on button "button" at bounding box center [461, 48] width 10 height 6
click at [464, 50] on button "button" at bounding box center [461, 48] width 10 height 6
click at [31, 95] on button "Reports" at bounding box center [31, 98] width 54 height 10
select select "***"
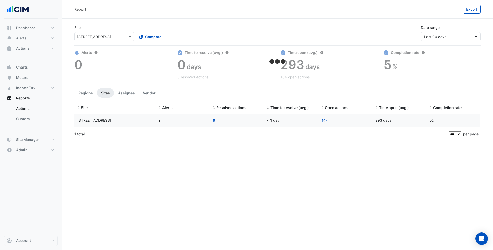
click at [113, 38] on input "text" at bounding box center [99, 36] width 44 height 5
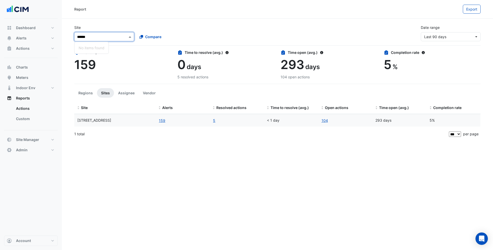
type input "*****"
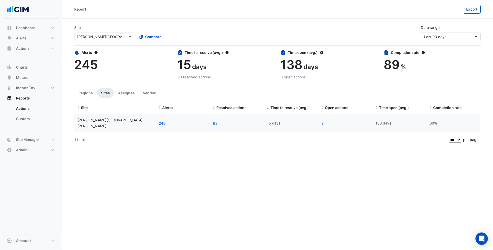
click at [242, 12] on div "Report" at bounding box center [268, 9] width 389 height 9
click at [469, 33] on button "Last 90 days" at bounding box center [451, 36] width 60 height 9
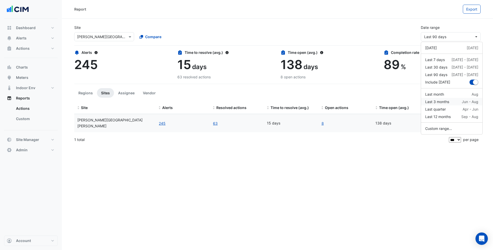
click at [461, 100] on div "Last 3 months Jun - Aug" at bounding box center [451, 101] width 53 height 5
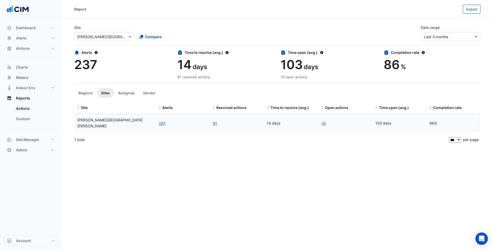
click at [412, 150] on div "Report Export Site × [PERSON_NAME][GEOGRAPHIC_DATA][PERSON_NAME] Compare Date r…" at bounding box center [277, 125] width 431 height 250
click at [470, 8] on span "Export" at bounding box center [471, 9] width 11 height 4
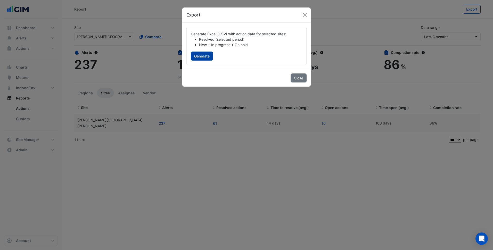
click at [206, 55] on button "Generate" at bounding box center [202, 56] width 22 height 9
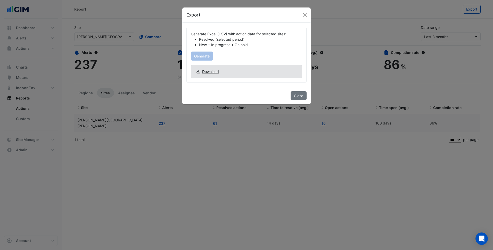
click at [216, 72] on span "Download" at bounding box center [210, 71] width 17 height 5
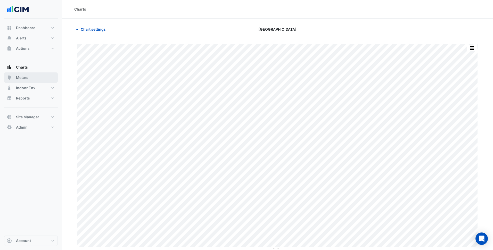
click at [38, 79] on button "Meters" at bounding box center [31, 77] width 54 height 10
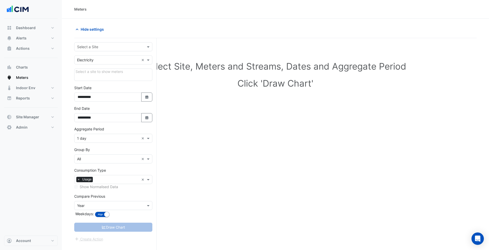
click at [124, 45] on input "text" at bounding box center [108, 46] width 62 height 5
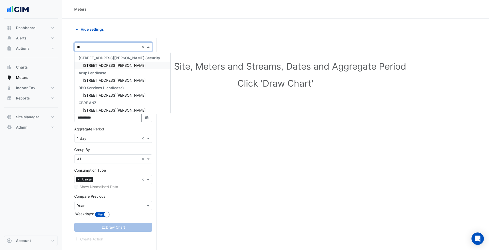
type input "*"
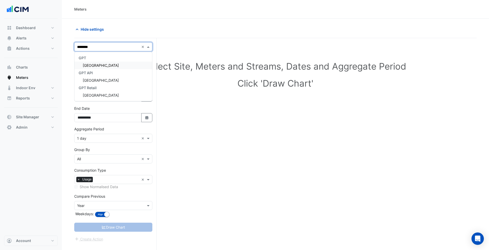
type input "*********"
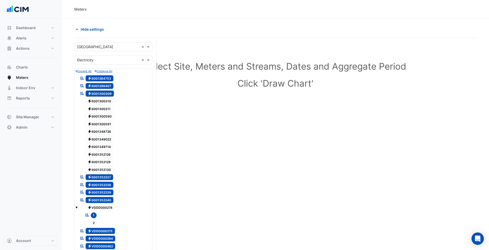
click at [116, 64] on form "× [GEOGRAPHIC_DATA] × × Electricity × Expand All Collapse All Reportable Electr…" at bounding box center [113, 229] width 78 height 375
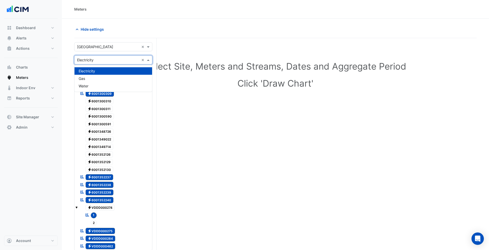
click at [95, 56] on div "× Electricity ×" at bounding box center [113, 59] width 78 height 9
click at [88, 86] on span "Water" at bounding box center [84, 86] width 10 height 4
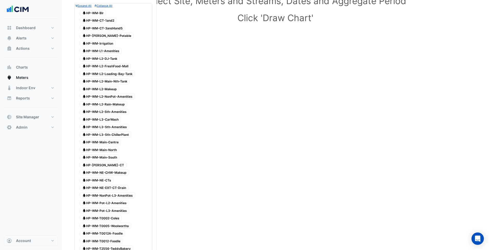
scroll to position [77, 0]
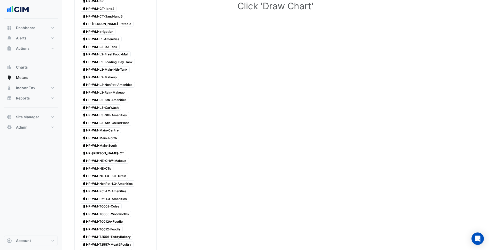
click at [108, 154] on span "Water HP-[PERSON_NAME]-[GEOGRAPHIC_DATA]" at bounding box center [103, 153] width 46 height 6
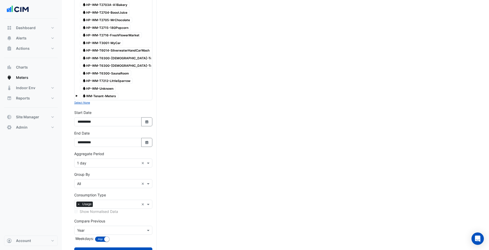
scroll to position [410, 0]
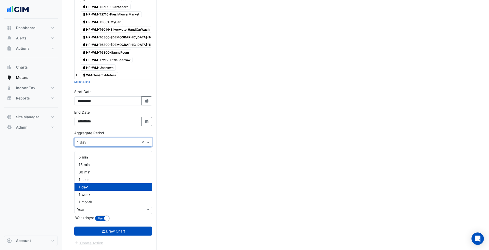
click at [103, 144] on input "text" at bounding box center [108, 142] width 62 height 5
click at [100, 162] on div "15 min" at bounding box center [114, 164] width 78 height 7
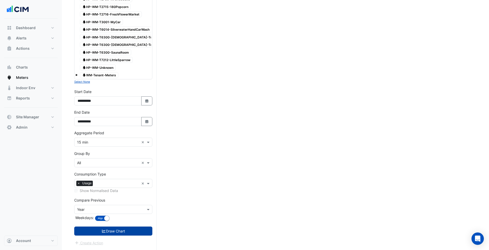
click at [130, 227] on button "Draw Chart" at bounding box center [113, 231] width 78 height 9
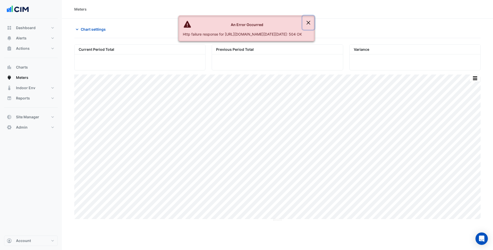
click at [314, 24] on button "Close" at bounding box center [308, 23] width 12 height 14
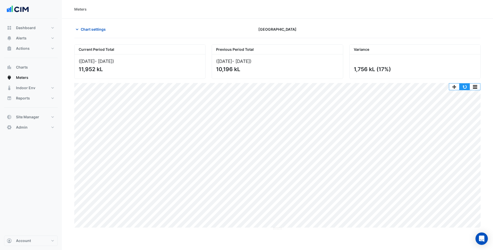
click at [466, 86] on button "button" at bounding box center [464, 87] width 10 height 6
click at [90, 28] on span "Chart settings" at bounding box center [93, 29] width 25 height 5
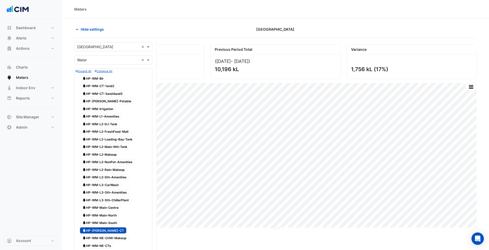
click at [101, 228] on span "Water HP-[PERSON_NAME]-[GEOGRAPHIC_DATA]" at bounding box center [103, 230] width 46 height 6
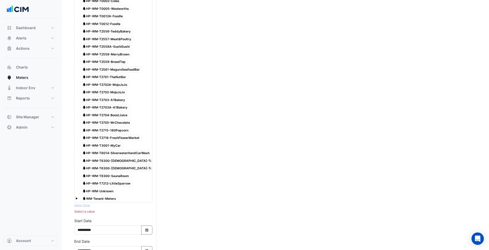
scroll to position [284, 0]
click at [77, 197] on span at bounding box center [77, 198] width 2 height 2
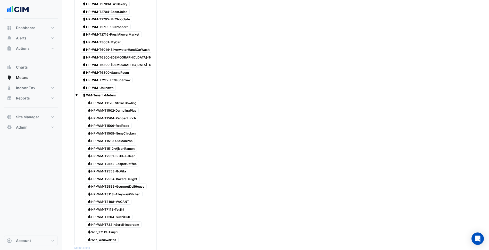
scroll to position [387, 0]
click at [122, 133] on span "Water HP-WM-T1508-NeneChicken" at bounding box center [111, 133] width 53 height 6
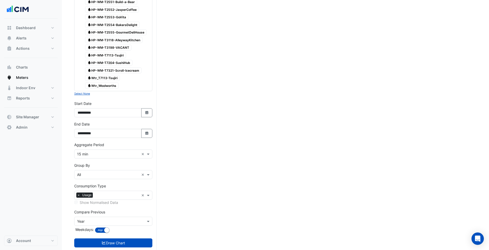
scroll to position [556, 0]
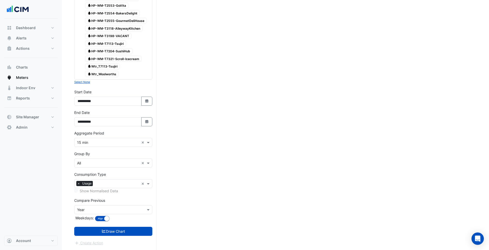
click at [112, 140] on input "text" at bounding box center [108, 142] width 62 height 5
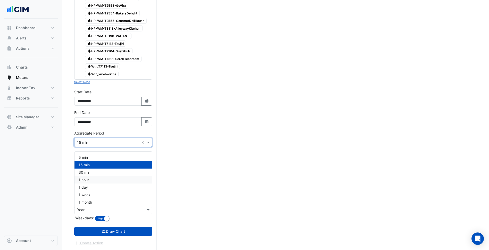
click at [96, 176] on div "1 hour" at bounding box center [114, 179] width 78 height 7
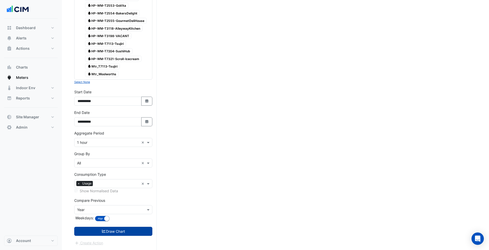
click at [132, 231] on button "Draw Chart" at bounding box center [113, 231] width 78 height 9
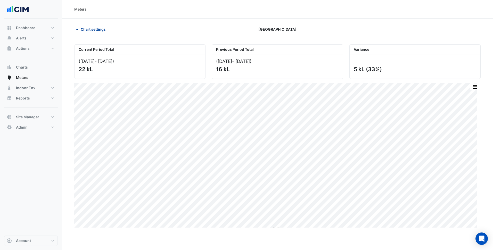
click at [103, 30] on span "Chart settings" at bounding box center [93, 29] width 25 height 5
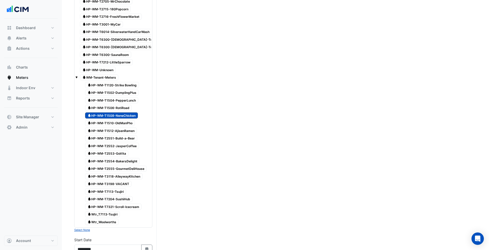
scroll to position [556, 0]
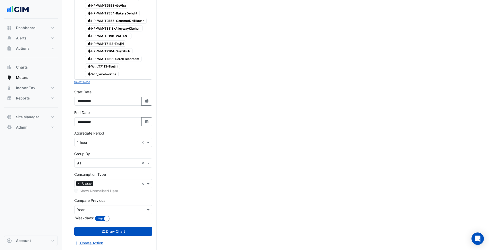
click at [153, 100] on div "**********" at bounding box center [113, 99] width 84 height 21
click at [148, 100] on icon "button" at bounding box center [146, 100] width 3 height 3
select select "*"
select select "****"
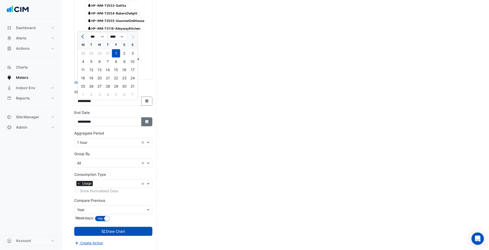
click at [145, 118] on button "Select Date" at bounding box center [146, 121] width 11 height 9
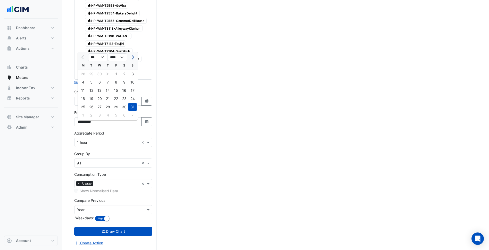
click at [132, 55] on span "Next month" at bounding box center [132, 57] width 4 height 4
select select "*"
click at [131, 78] on div "14" at bounding box center [132, 82] width 8 height 8
type input "**********"
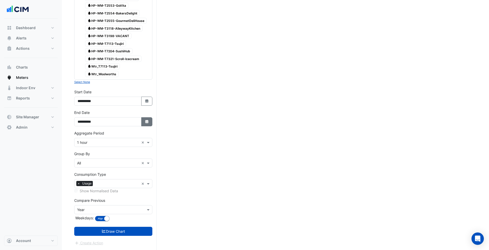
click at [148, 121] on icon "button" at bounding box center [146, 121] width 3 height 3
select select "*"
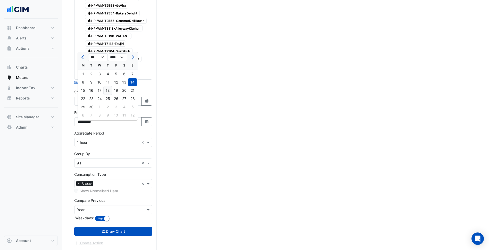
click at [111, 87] on div "18" at bounding box center [108, 90] width 8 height 8
type input "**********"
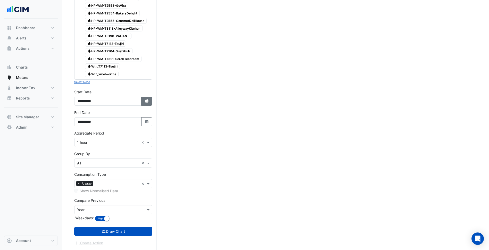
click at [145, 102] on icon "Select Date" at bounding box center [147, 101] width 5 height 4
select select "*"
select select "****"
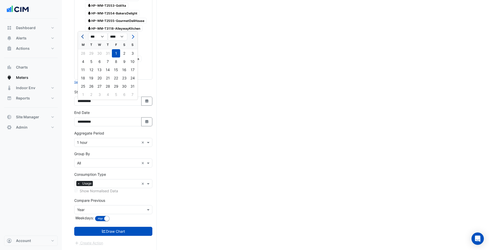
click at [83, 36] on button "Previous month" at bounding box center [83, 36] width 6 height 8
select select "*"
click at [92, 49] on div "1" at bounding box center [91, 53] width 8 height 8
type input "**********"
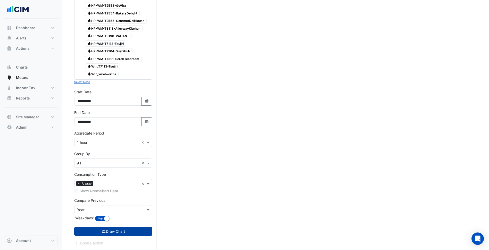
click at [118, 232] on button "Draw Chart" at bounding box center [113, 231] width 78 height 9
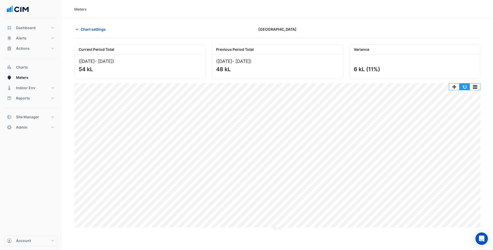
click at [464, 84] on button "button" at bounding box center [464, 87] width 10 height 6
click at [93, 30] on span "Chart settings" at bounding box center [93, 29] width 25 height 5
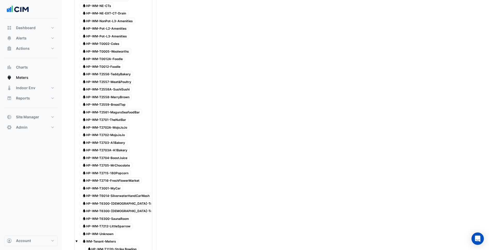
scroll to position [232, 0]
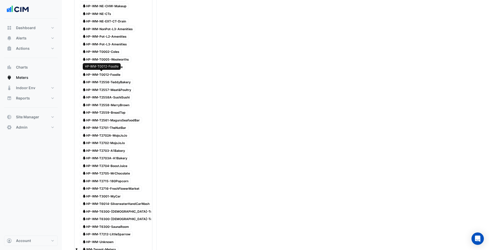
click at [115, 75] on span "Water HP-WM-T0012-Foodle" at bounding box center [101, 74] width 43 height 6
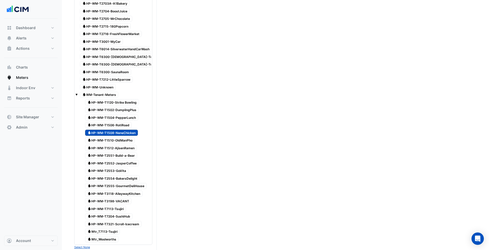
click at [124, 133] on span "Water HP-WM-T1508-NeneChicken" at bounding box center [111, 133] width 53 height 6
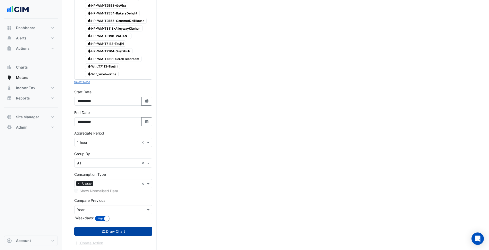
click at [118, 232] on button "Draw Chart" at bounding box center [113, 231] width 78 height 9
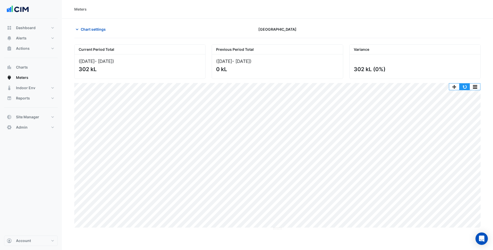
click at [466, 87] on button "button" at bounding box center [464, 87] width 10 height 6
click at [481, 130] on section "Chart settings [GEOGRAPHIC_DATA] Current Period Total ([DATE] - [DATE] ) 302 kL…" at bounding box center [277, 125] width 431 height 212
click at [93, 31] on span "Chart settings" at bounding box center [93, 29] width 25 height 5
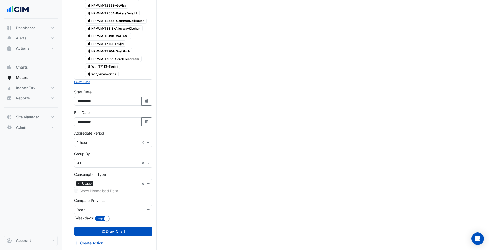
scroll to position [556, 0]
click at [113, 143] on input "text" at bounding box center [108, 142] width 62 height 5
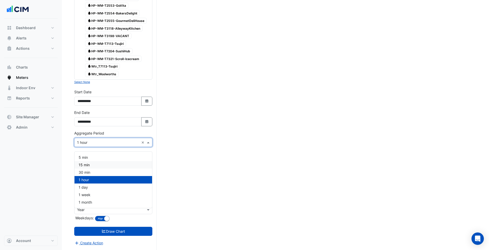
click at [93, 161] on div "15 min" at bounding box center [114, 164] width 78 height 7
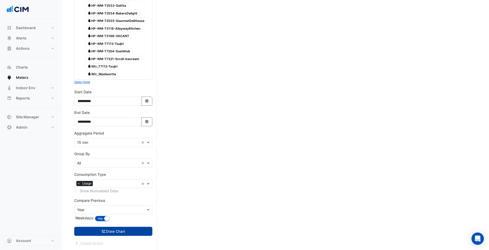
click at [129, 232] on button "Draw Chart" at bounding box center [113, 231] width 78 height 9
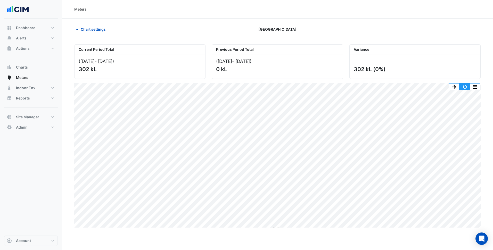
click at [463, 89] on button "button" at bounding box center [464, 87] width 10 height 6
click at [468, 88] on button "button" at bounding box center [464, 87] width 10 height 6
click at [99, 30] on span "Chart settings" at bounding box center [93, 29] width 25 height 5
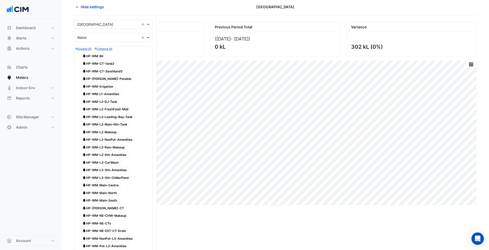
scroll to position [26, 0]
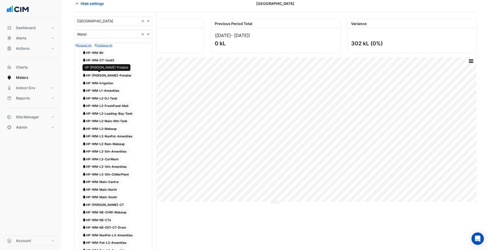
drag, startPoint x: 109, startPoint y: 75, endPoint x: 116, endPoint y: 157, distance: 81.8
click at [109, 75] on span "Water HP-[PERSON_NAME]-Potable" at bounding box center [107, 75] width 54 height 6
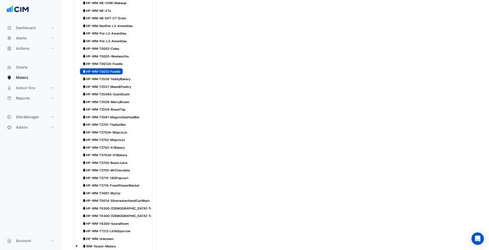
scroll to position [232, 0]
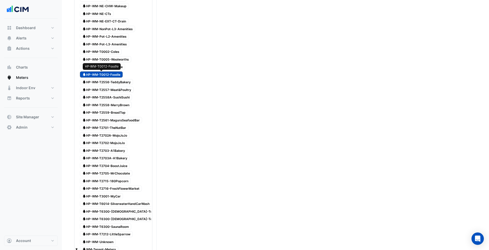
click at [103, 73] on span "Water HP-WM-T0012-Foodle" at bounding box center [101, 74] width 43 height 6
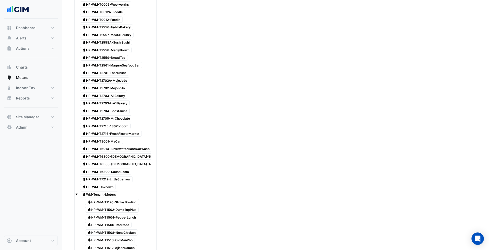
scroll to position [556, 0]
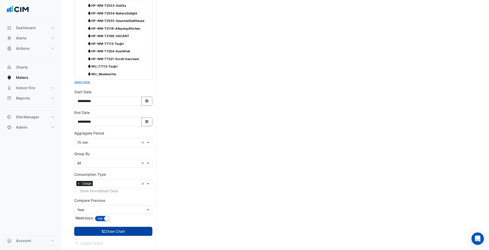
click at [133, 229] on button "Draw Chart" at bounding box center [113, 231] width 78 height 9
